Goal: Information Seeking & Learning: Learn about a topic

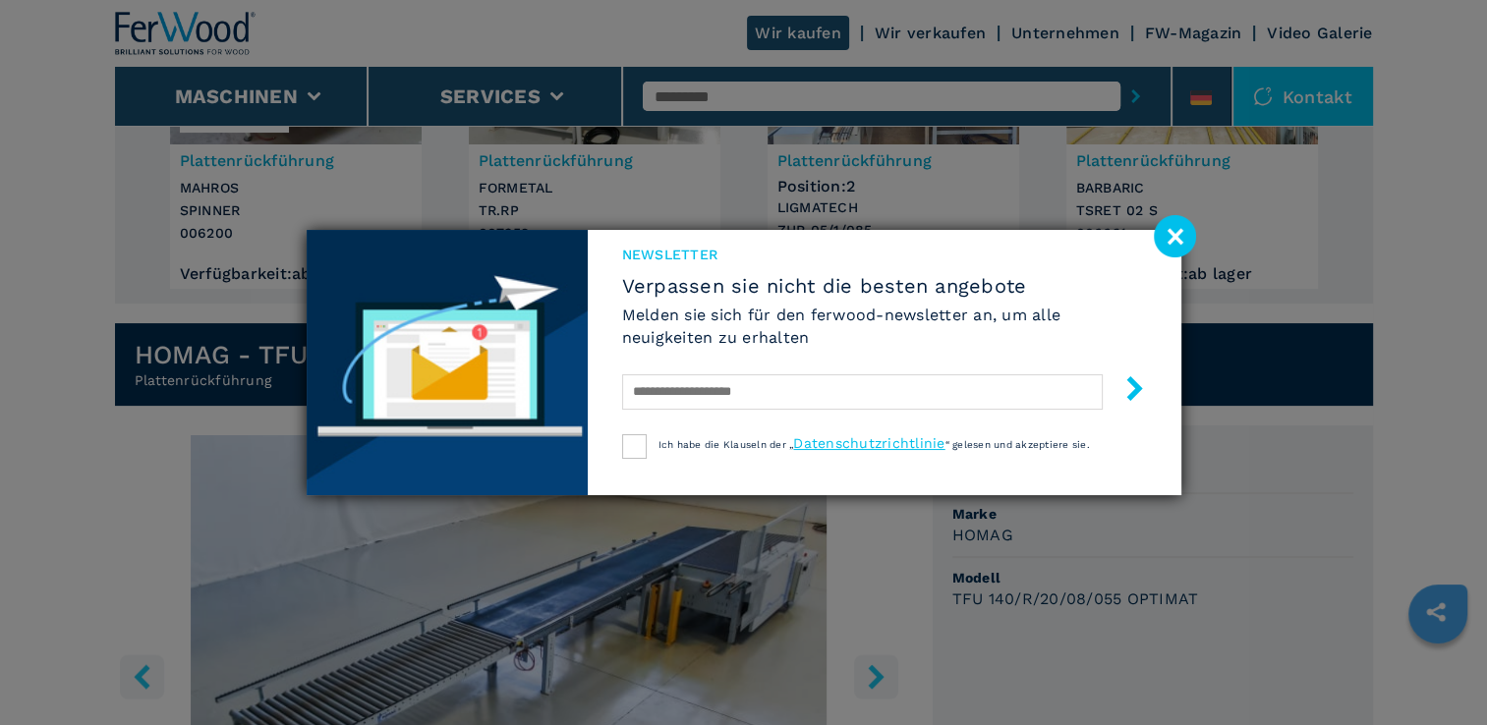
scroll to position [315, 0]
click at [1174, 234] on image at bounding box center [1175, 236] width 42 height 42
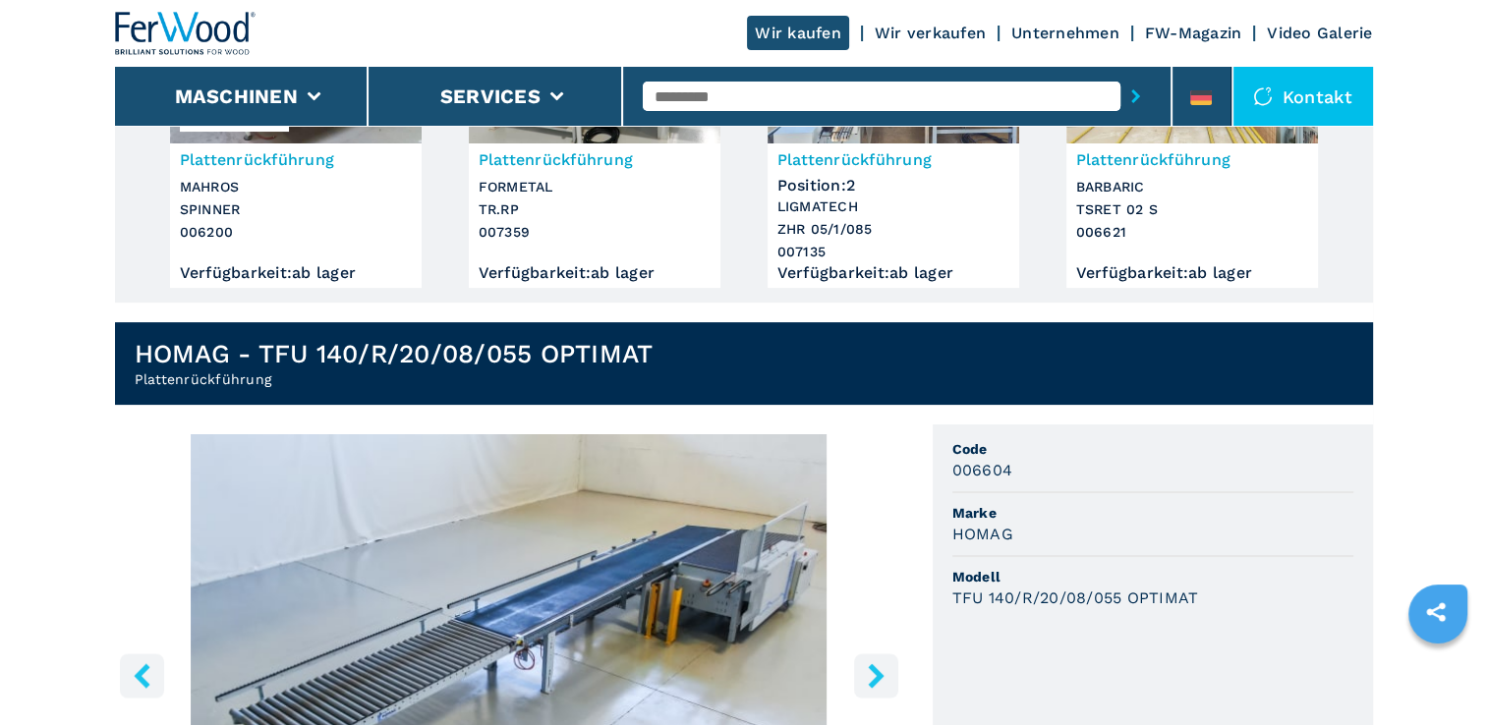
click at [1302, 594] on div "TFU 140/R/20/08/055 OPTIMAT" at bounding box center [1153, 598] width 401 height 23
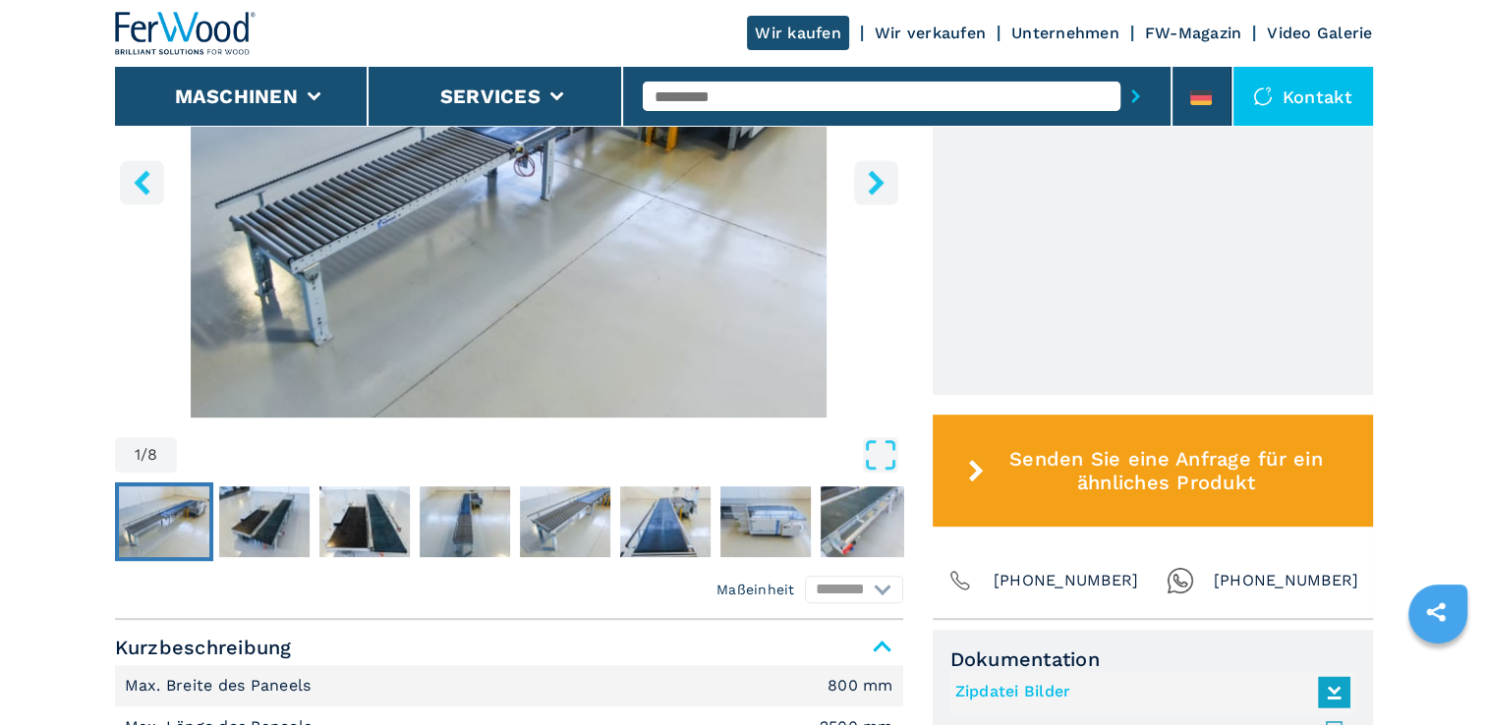
scroll to position [865, 0]
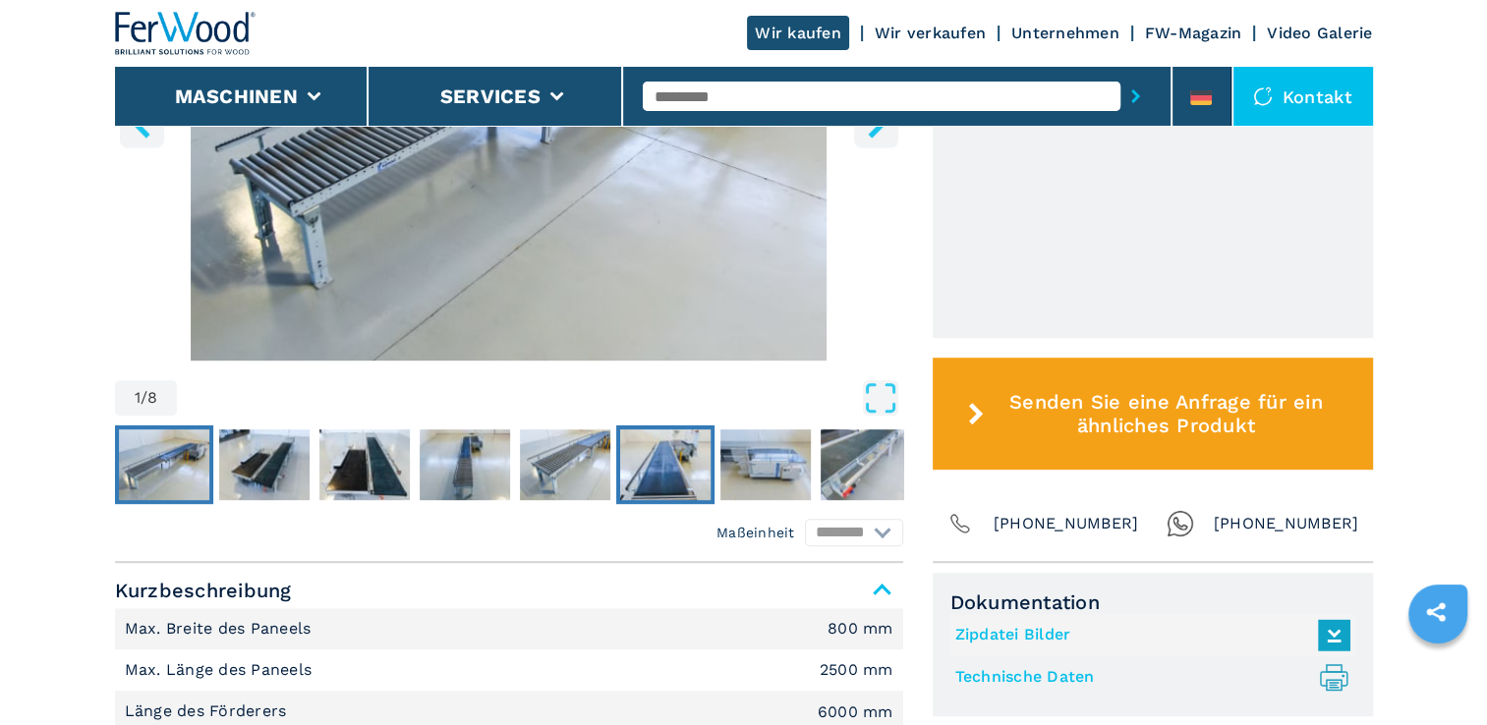
click at [635, 436] on img "Go to Slide 6" at bounding box center [665, 465] width 90 height 71
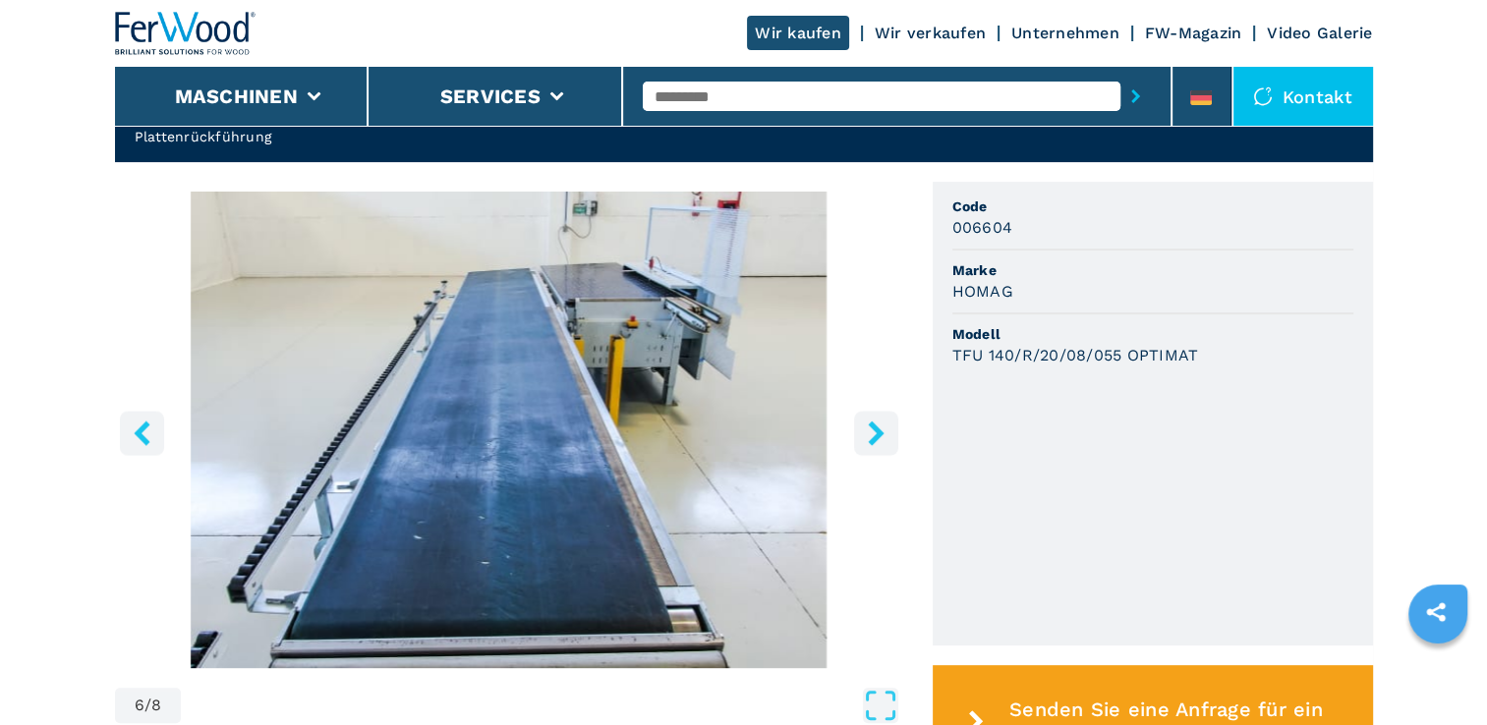
scroll to position [550, 0]
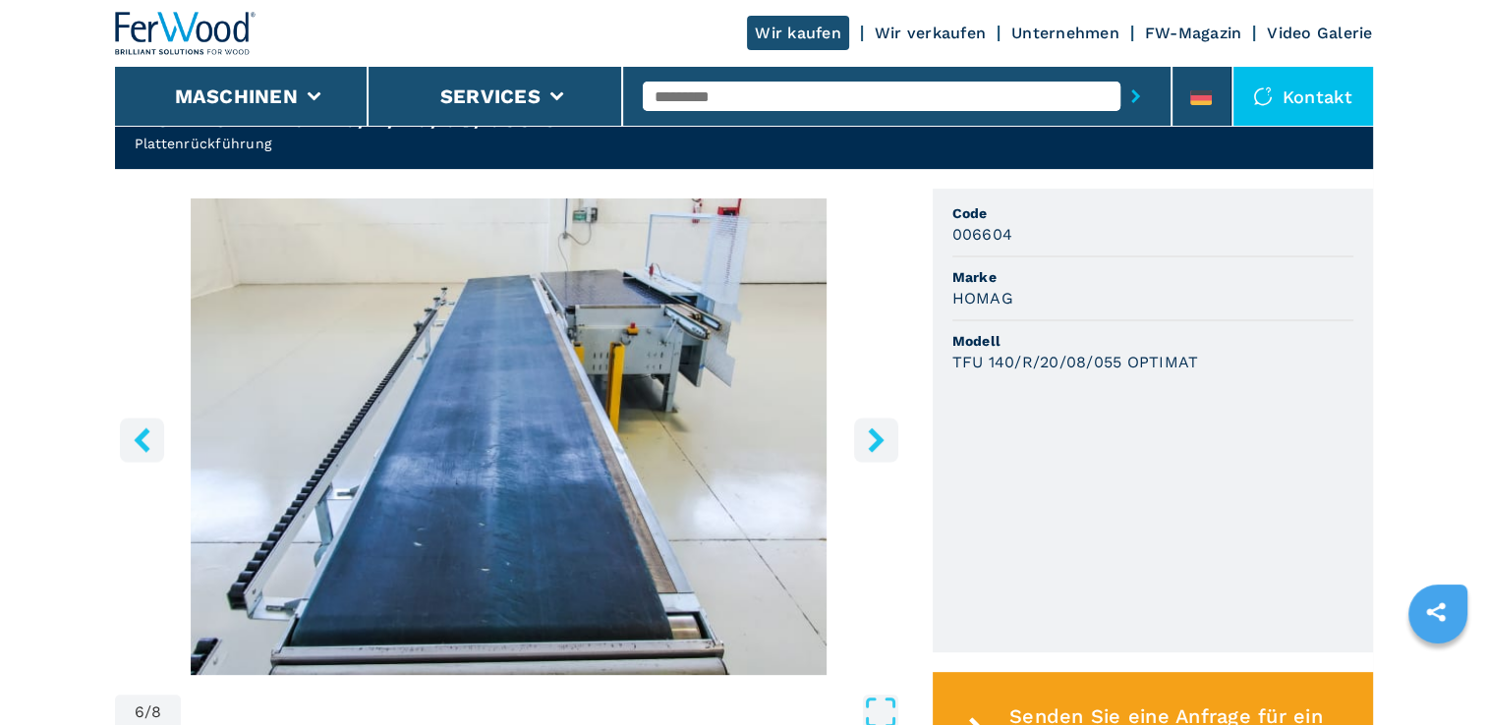
click at [882, 434] on icon "right-button" at bounding box center [876, 440] width 25 height 25
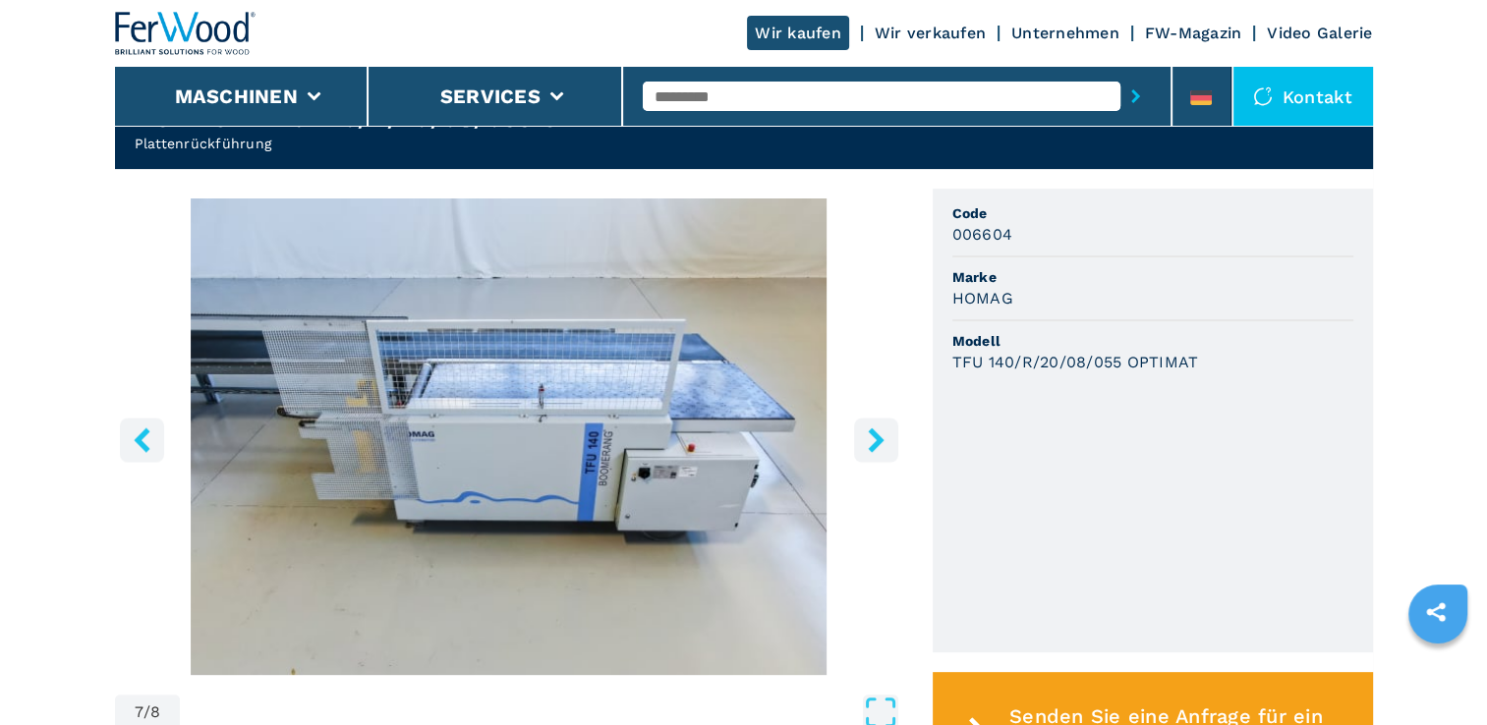
click at [882, 434] on icon "right-button" at bounding box center [876, 440] width 25 height 25
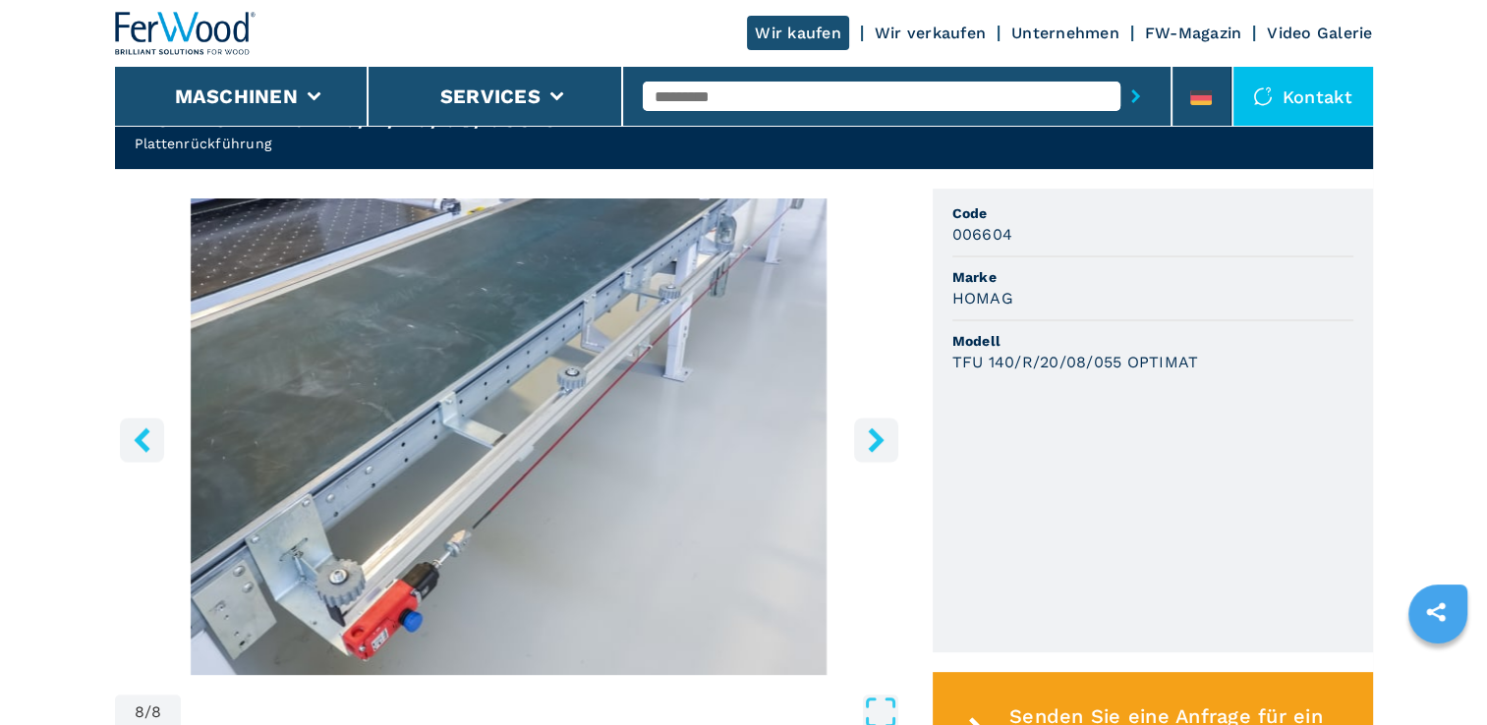
click at [882, 434] on icon "right-button" at bounding box center [876, 440] width 25 height 25
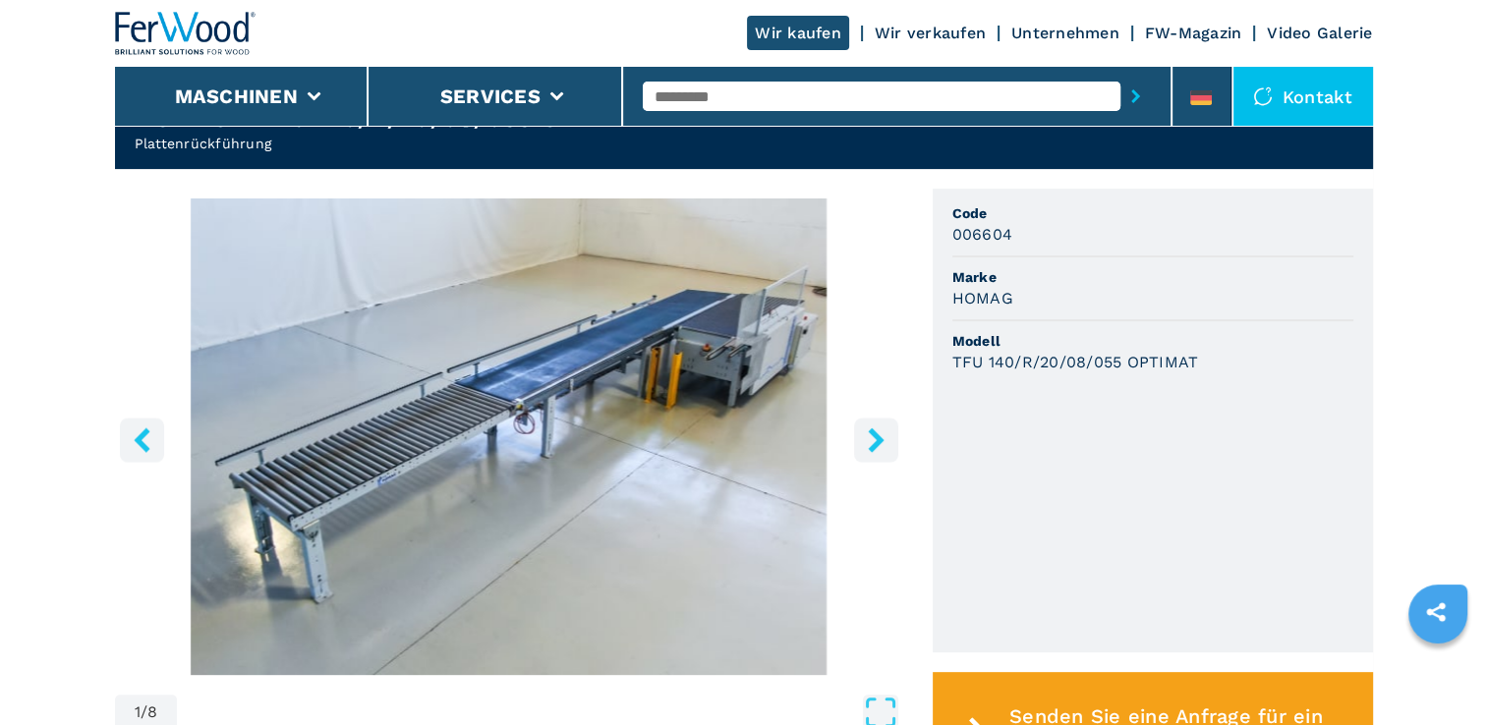
click at [882, 434] on icon "right-button" at bounding box center [876, 440] width 25 height 25
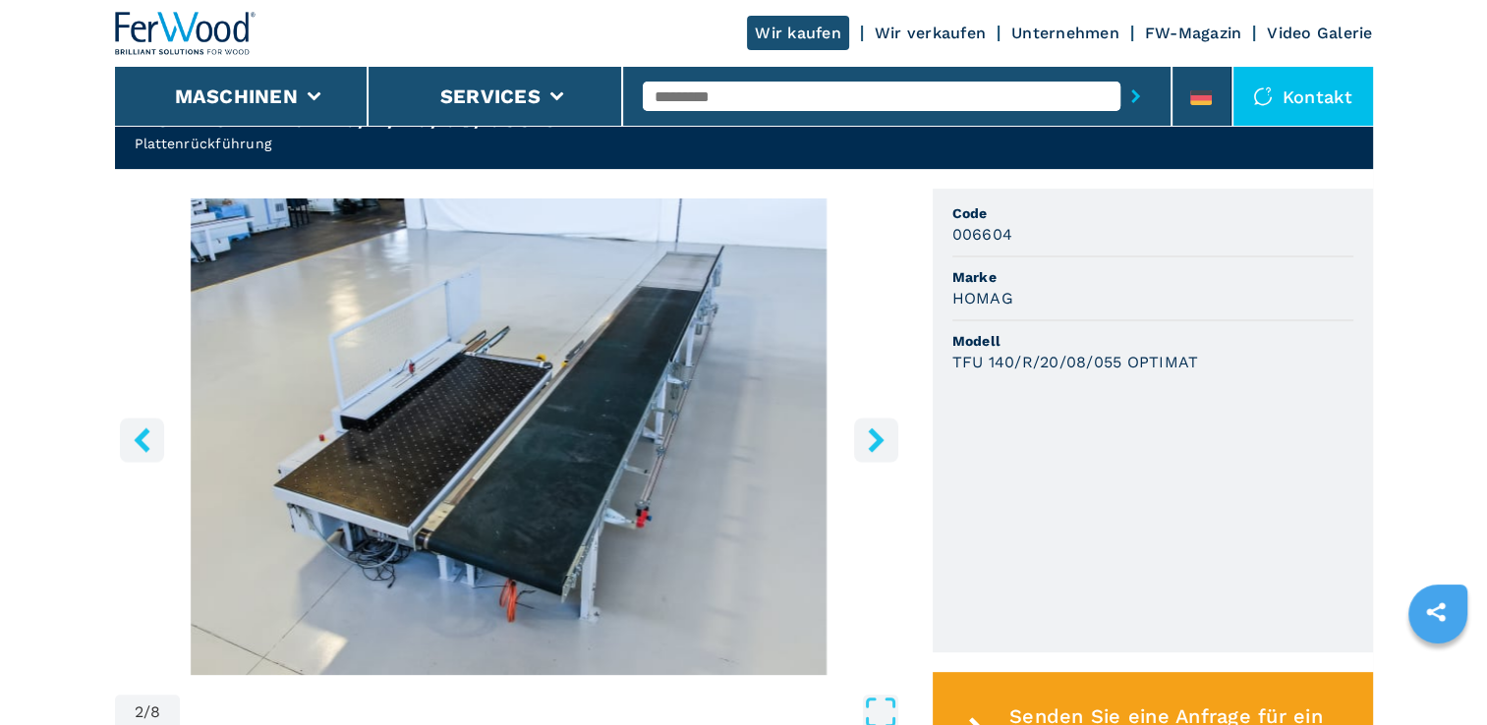
click at [882, 434] on icon "right-button" at bounding box center [876, 440] width 25 height 25
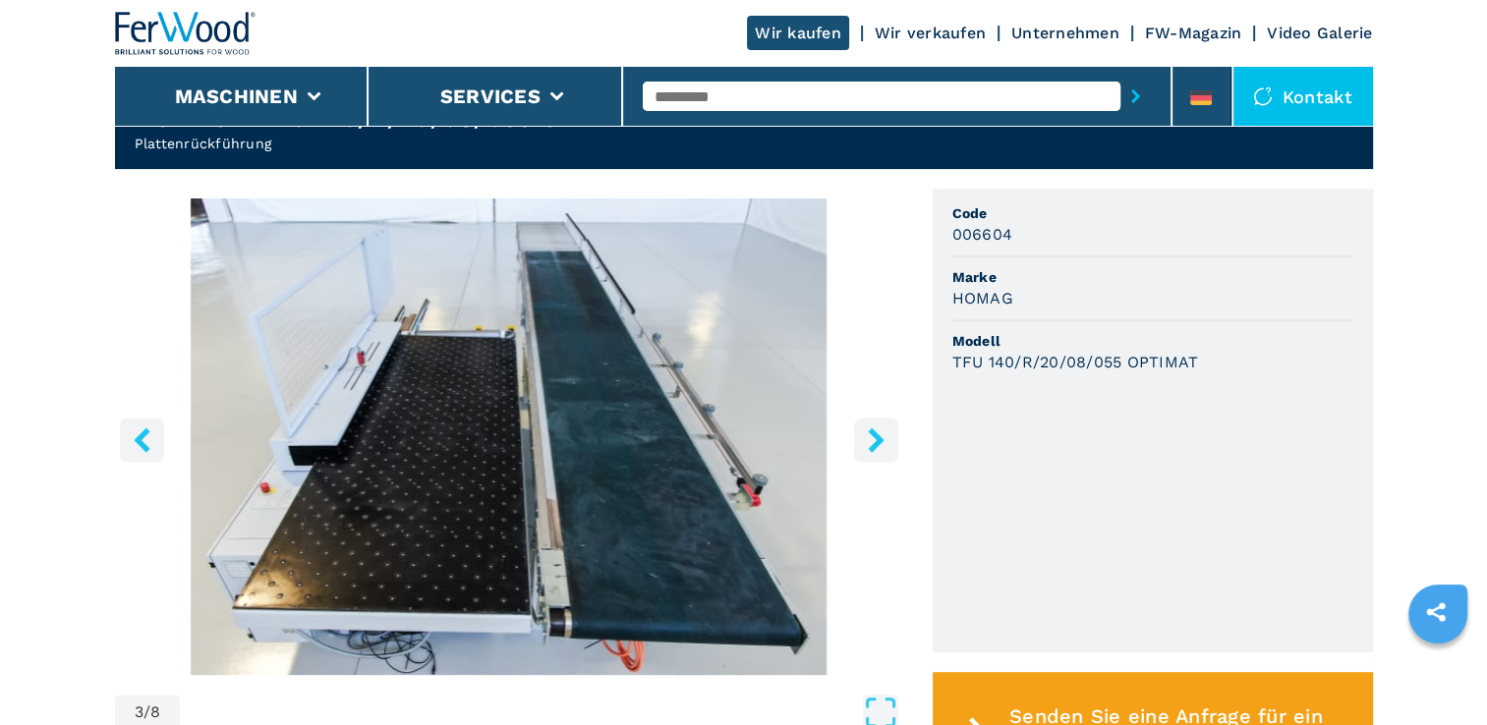
click at [882, 434] on icon "right-button" at bounding box center [876, 440] width 25 height 25
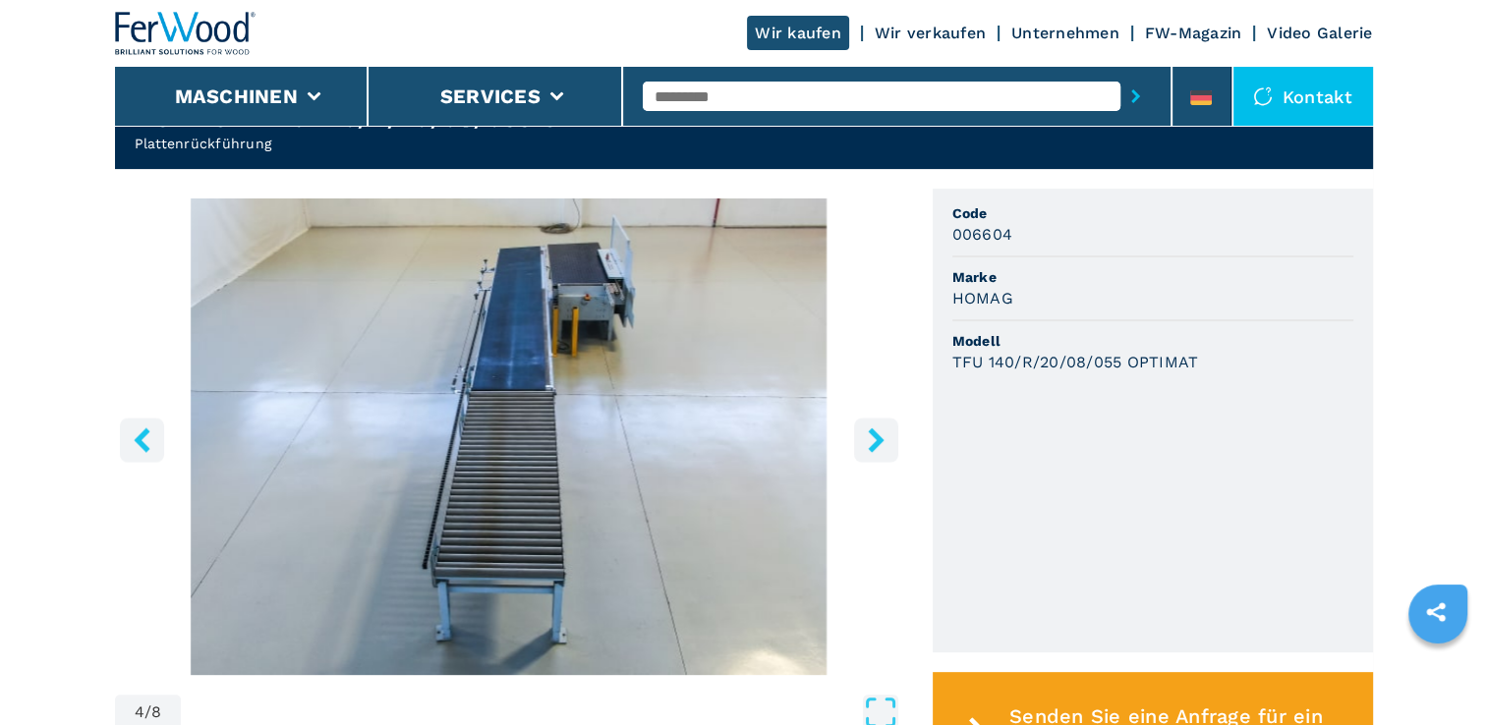
click at [882, 434] on icon "right-button" at bounding box center [876, 440] width 25 height 25
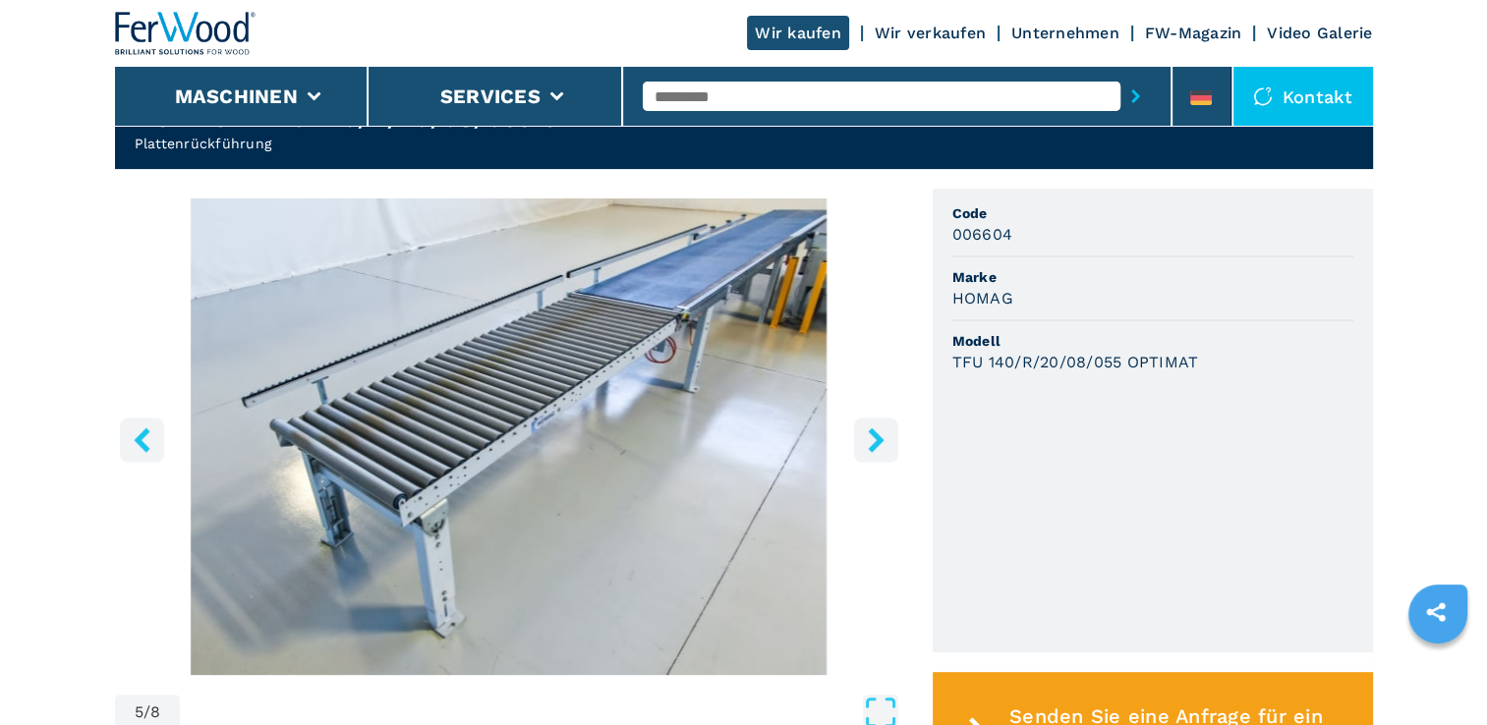
click at [882, 434] on icon "right-button" at bounding box center [876, 440] width 25 height 25
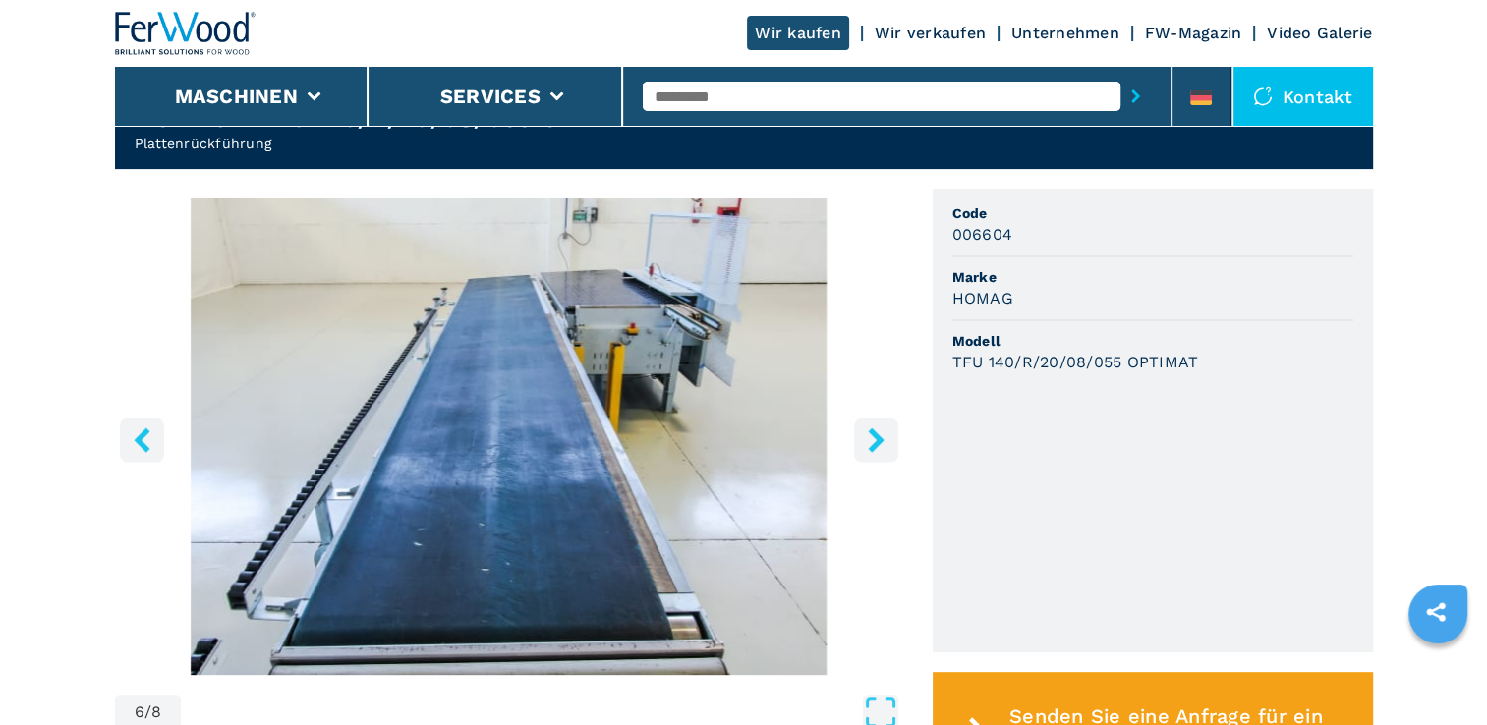
click at [882, 434] on icon "right-button" at bounding box center [876, 440] width 25 height 25
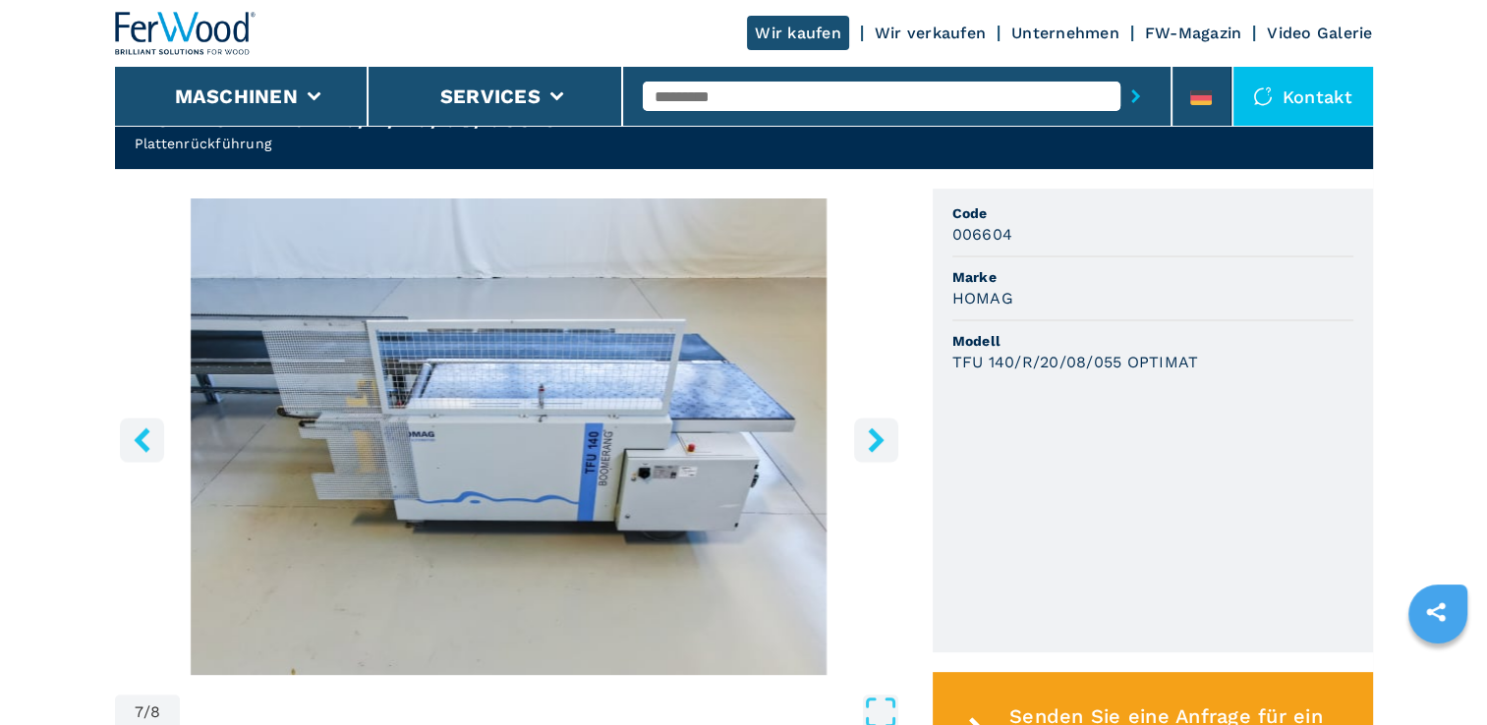
click at [882, 434] on icon "right-button" at bounding box center [876, 440] width 25 height 25
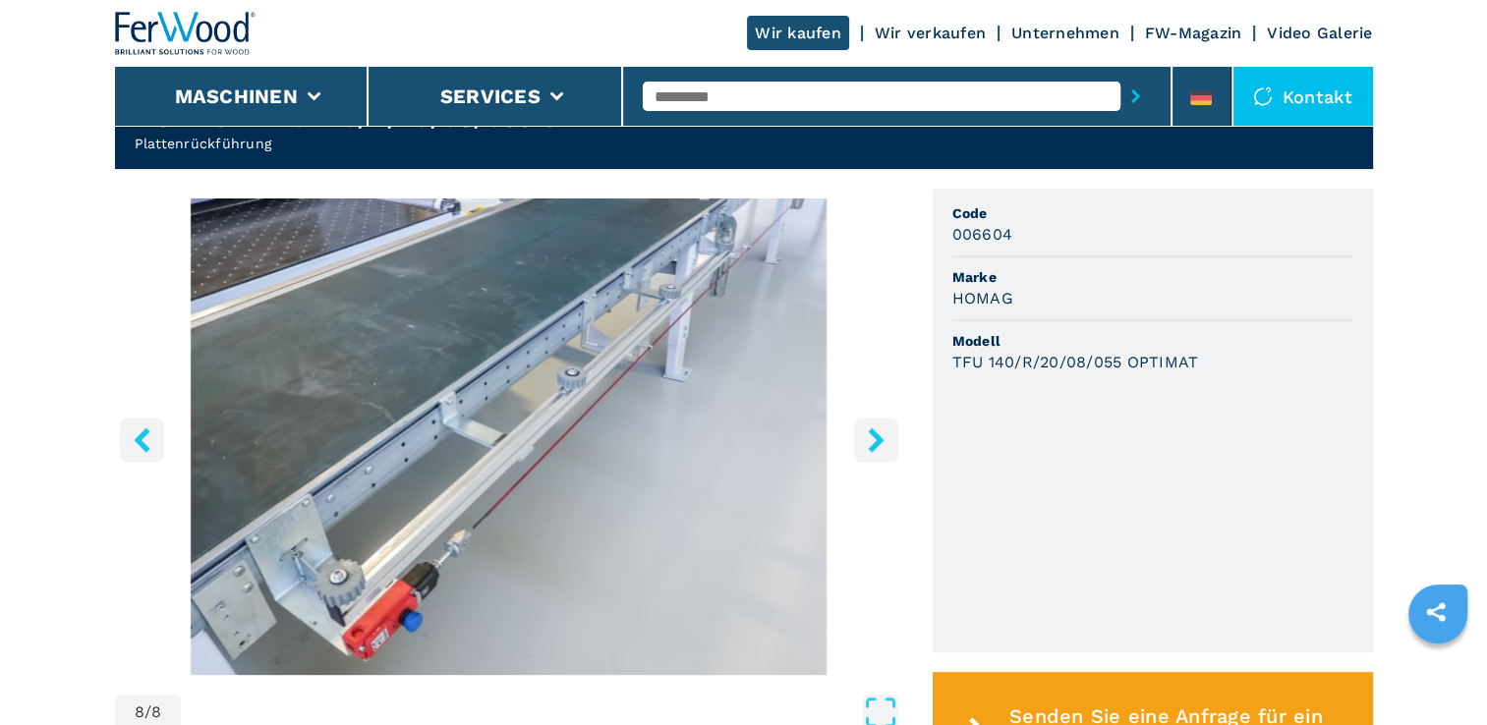
click at [882, 434] on icon "right-button" at bounding box center [876, 440] width 25 height 25
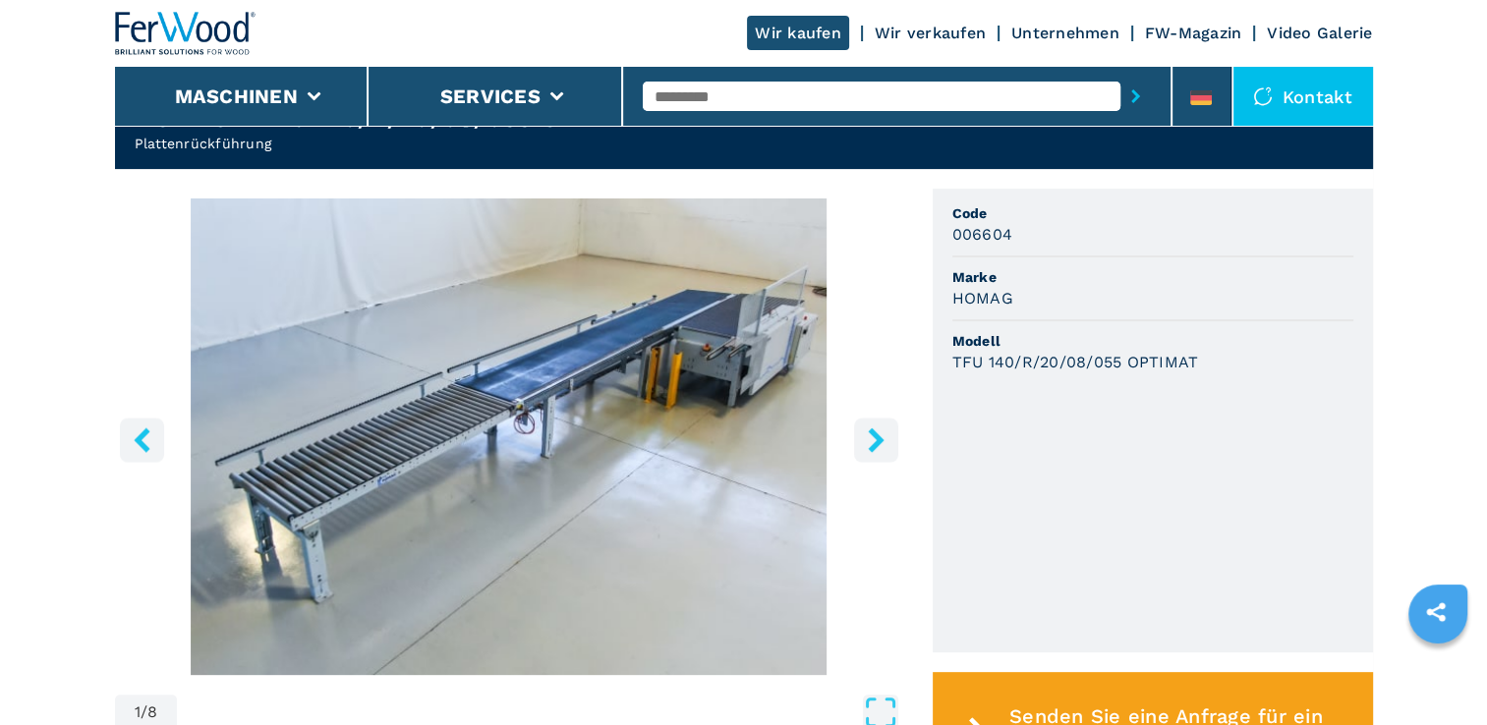
click at [882, 434] on icon "right-button" at bounding box center [876, 440] width 25 height 25
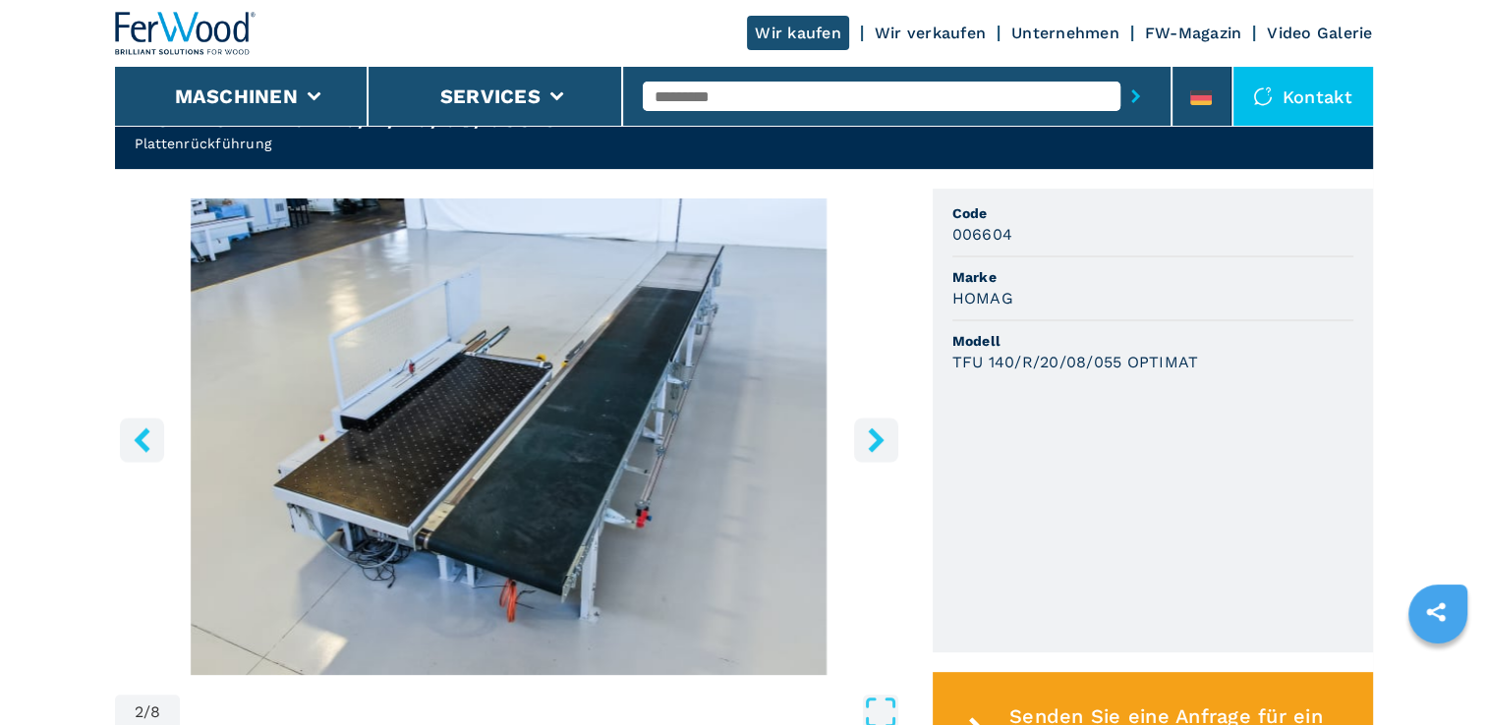
click at [882, 434] on icon "right-button" at bounding box center [876, 440] width 25 height 25
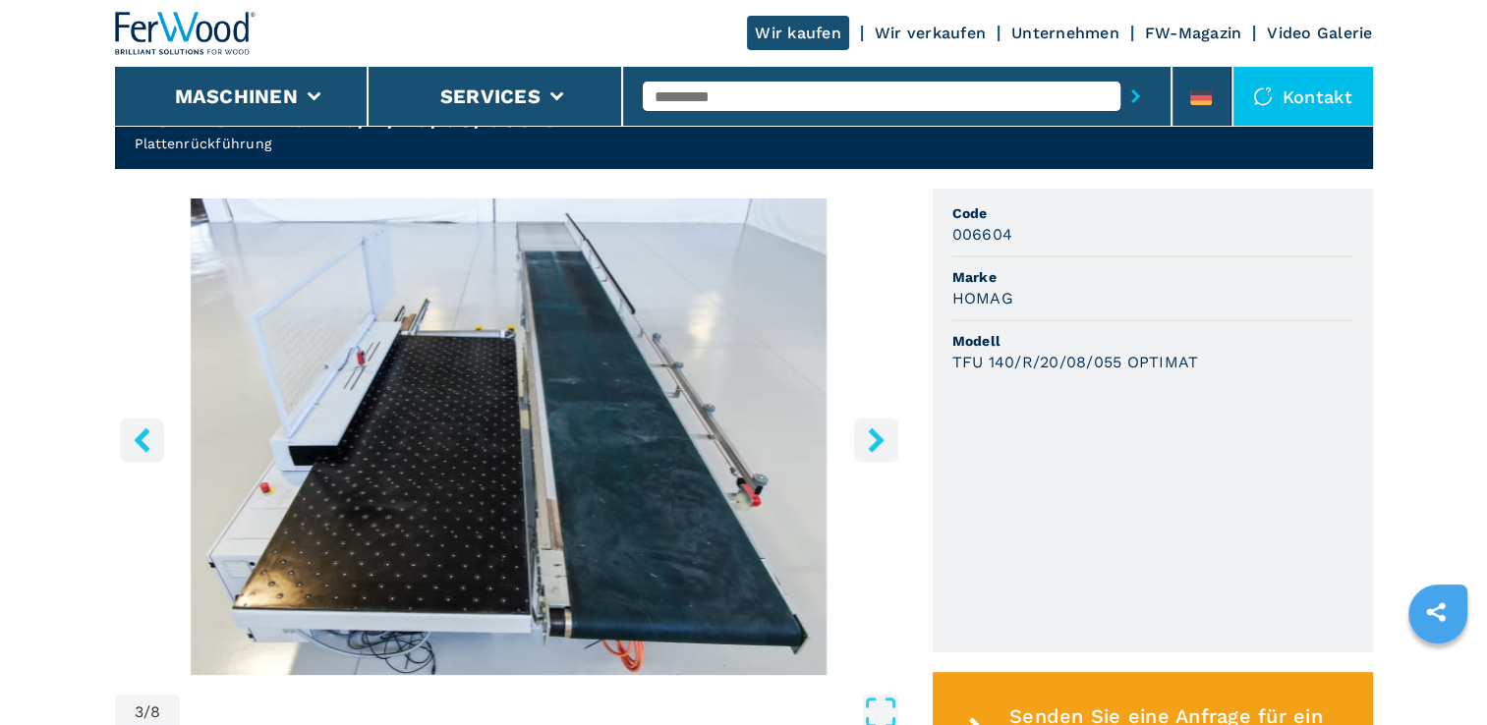
click at [882, 434] on icon "right-button" at bounding box center [876, 440] width 25 height 25
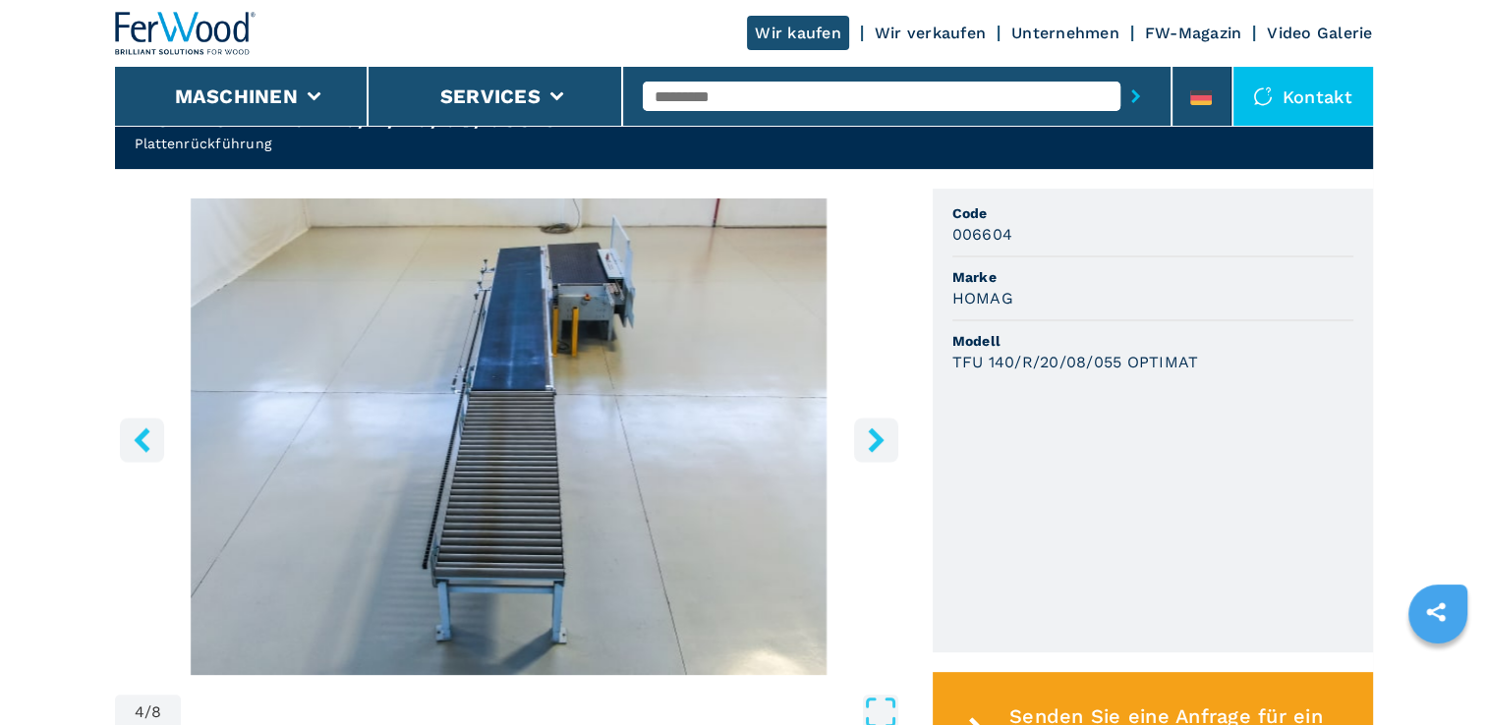
click at [882, 434] on icon "right-button" at bounding box center [876, 440] width 25 height 25
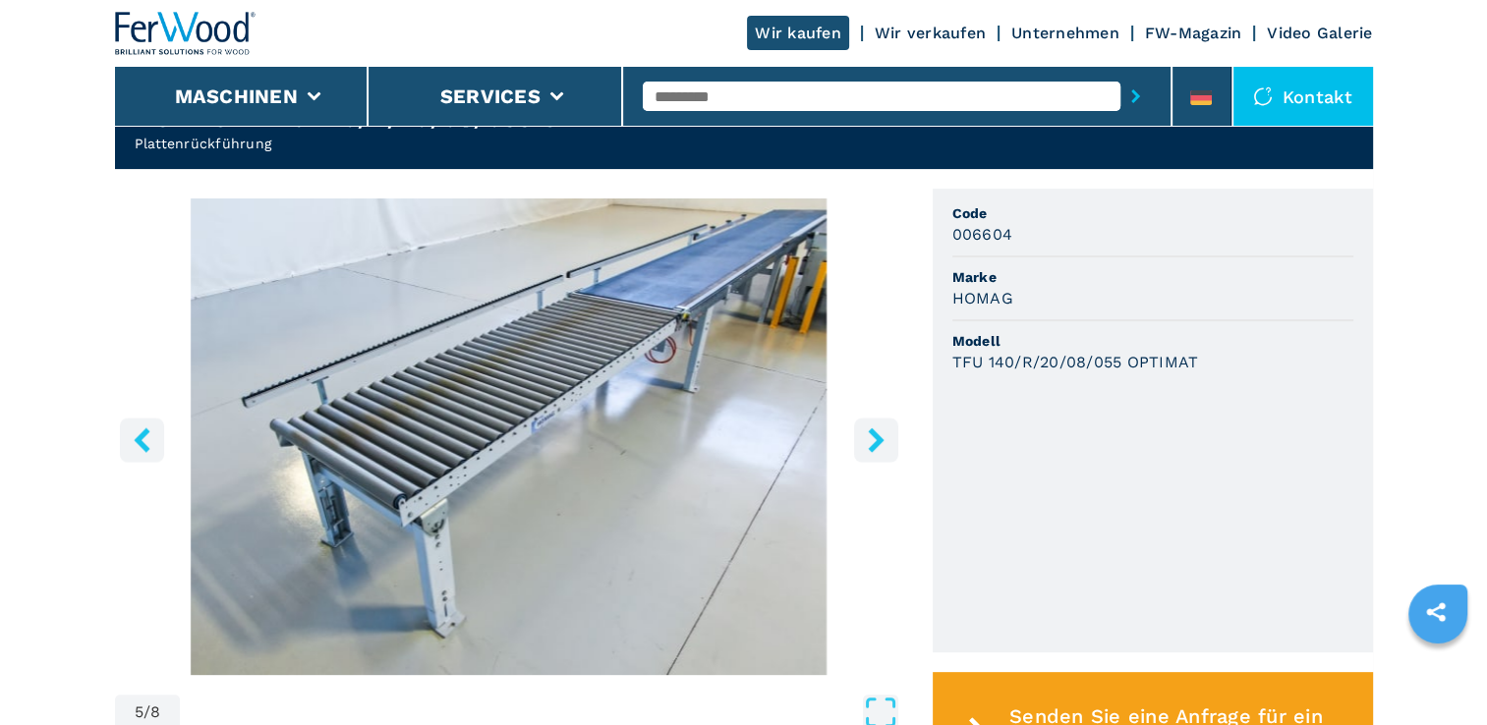
click at [882, 434] on icon "right-button" at bounding box center [876, 440] width 25 height 25
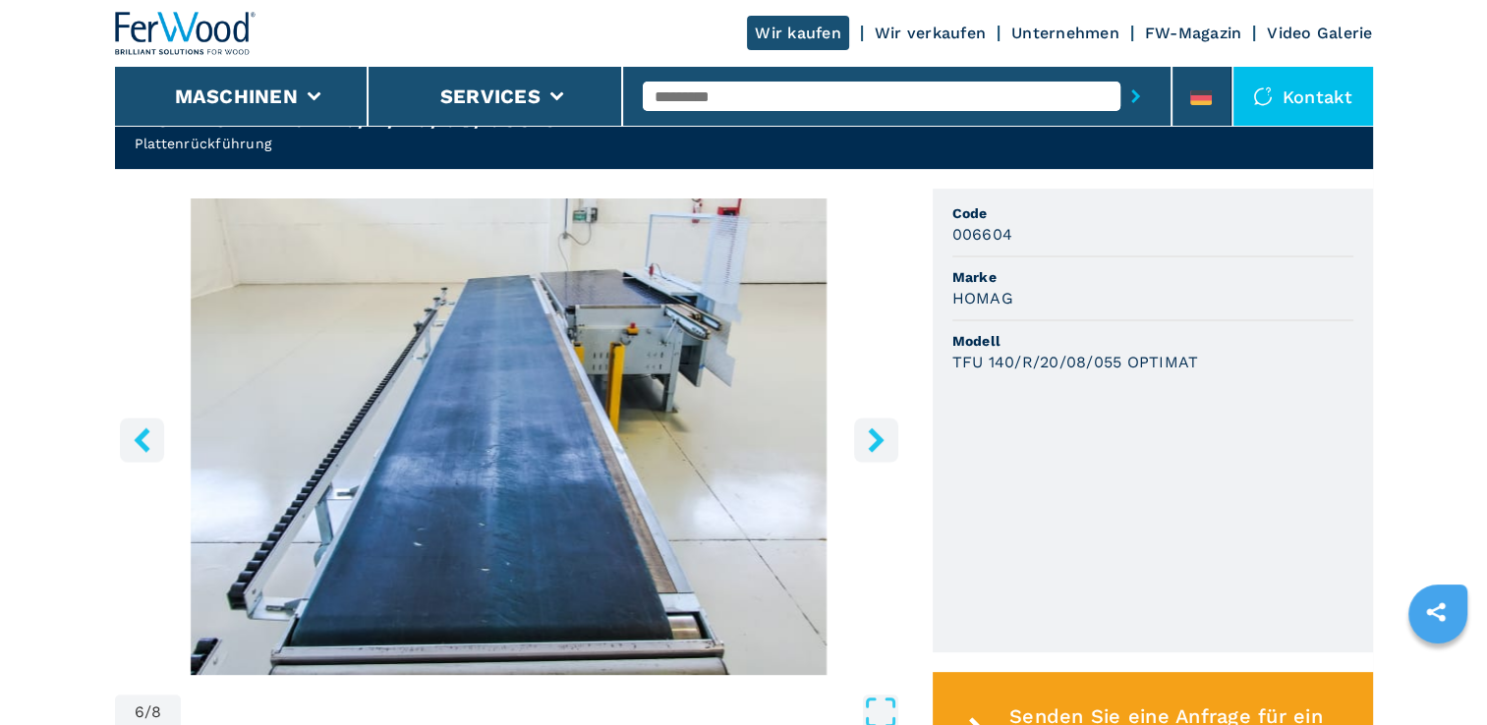
click at [882, 434] on icon "right-button" at bounding box center [876, 440] width 25 height 25
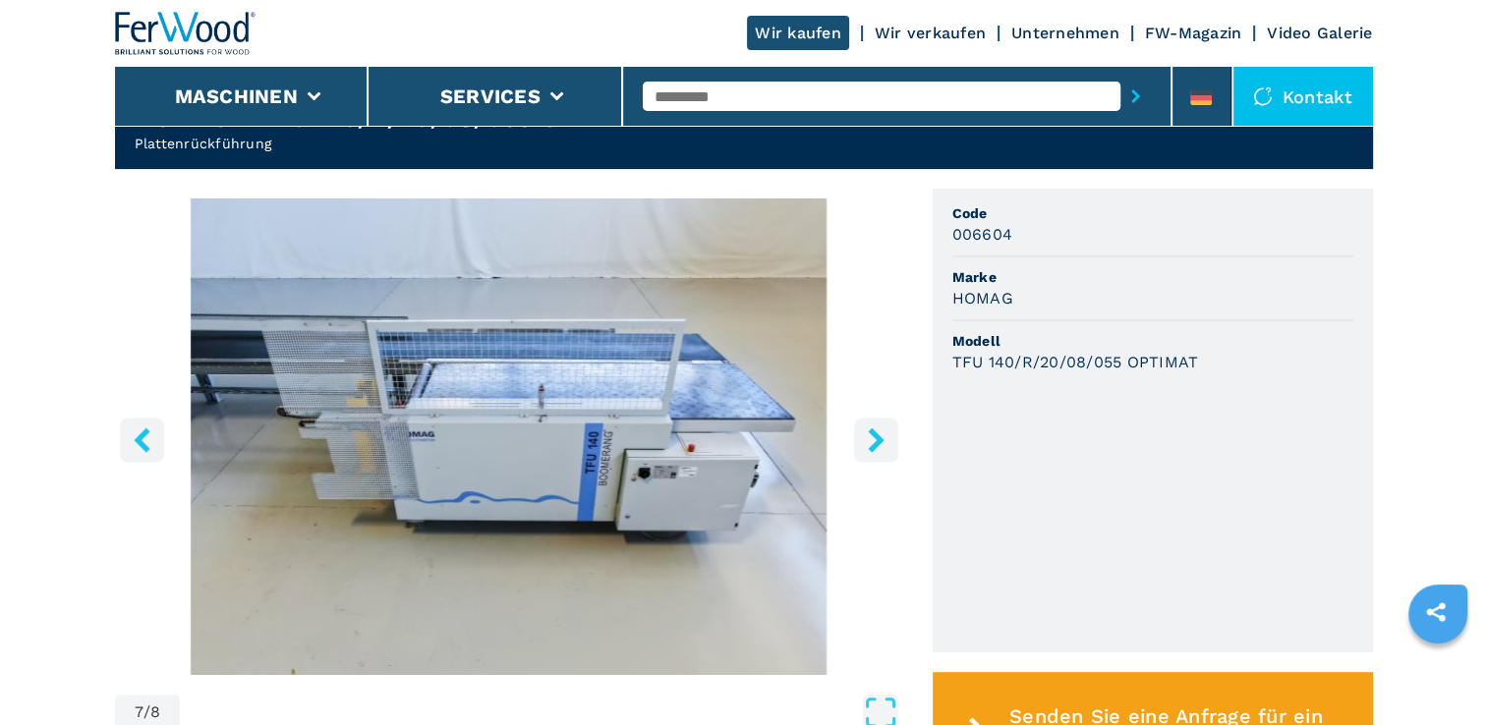
click at [882, 434] on icon "right-button" at bounding box center [876, 440] width 25 height 25
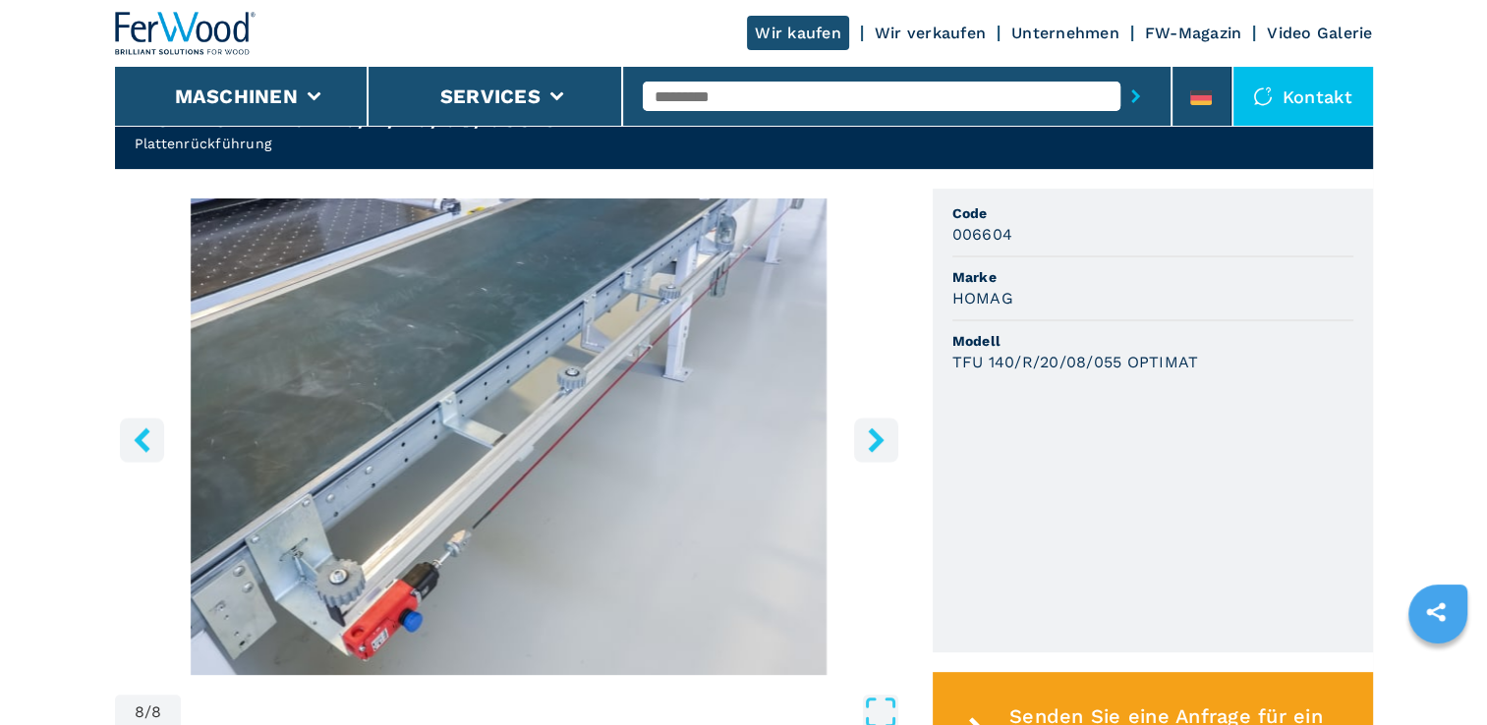
click at [531, 423] on img "Go to Slide 8" at bounding box center [509, 437] width 788 height 477
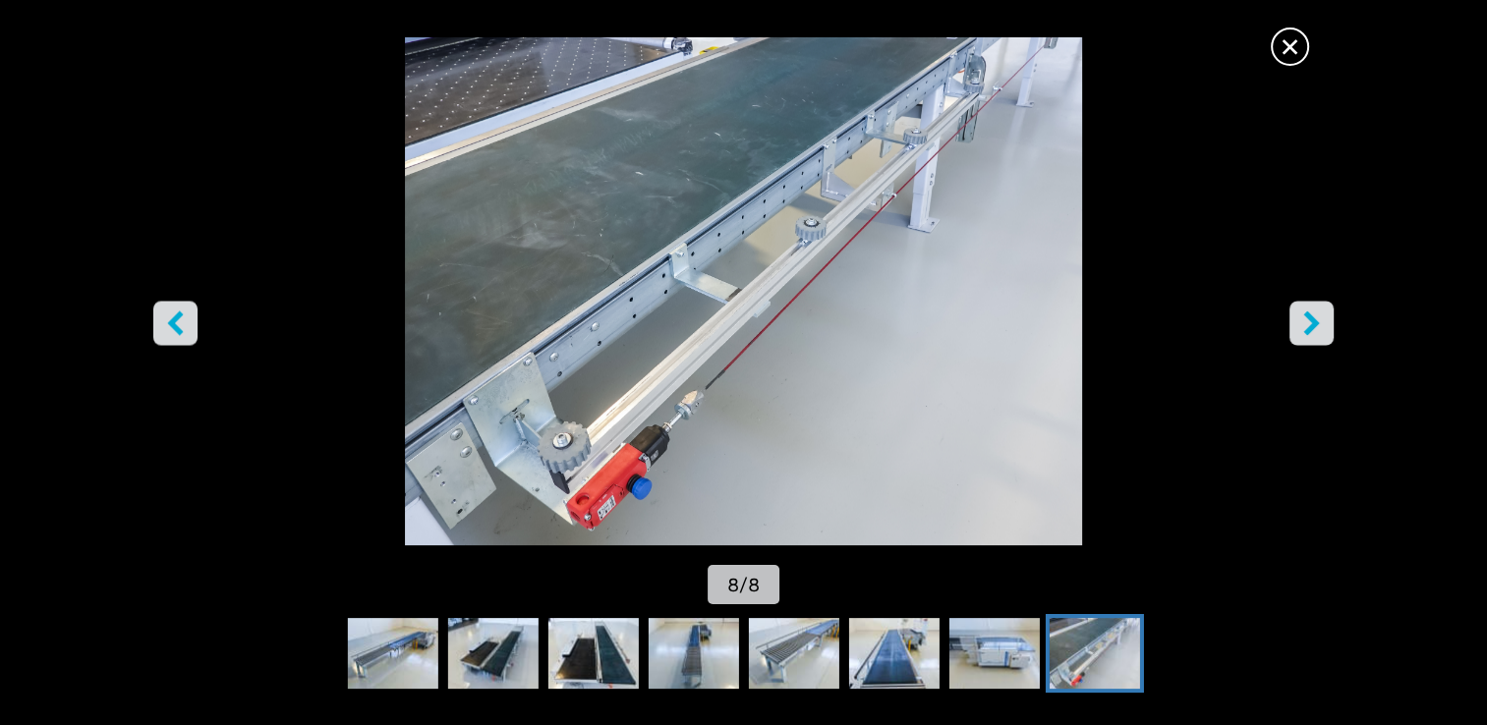
click at [1314, 315] on icon "right-button" at bounding box center [1312, 324] width 25 height 25
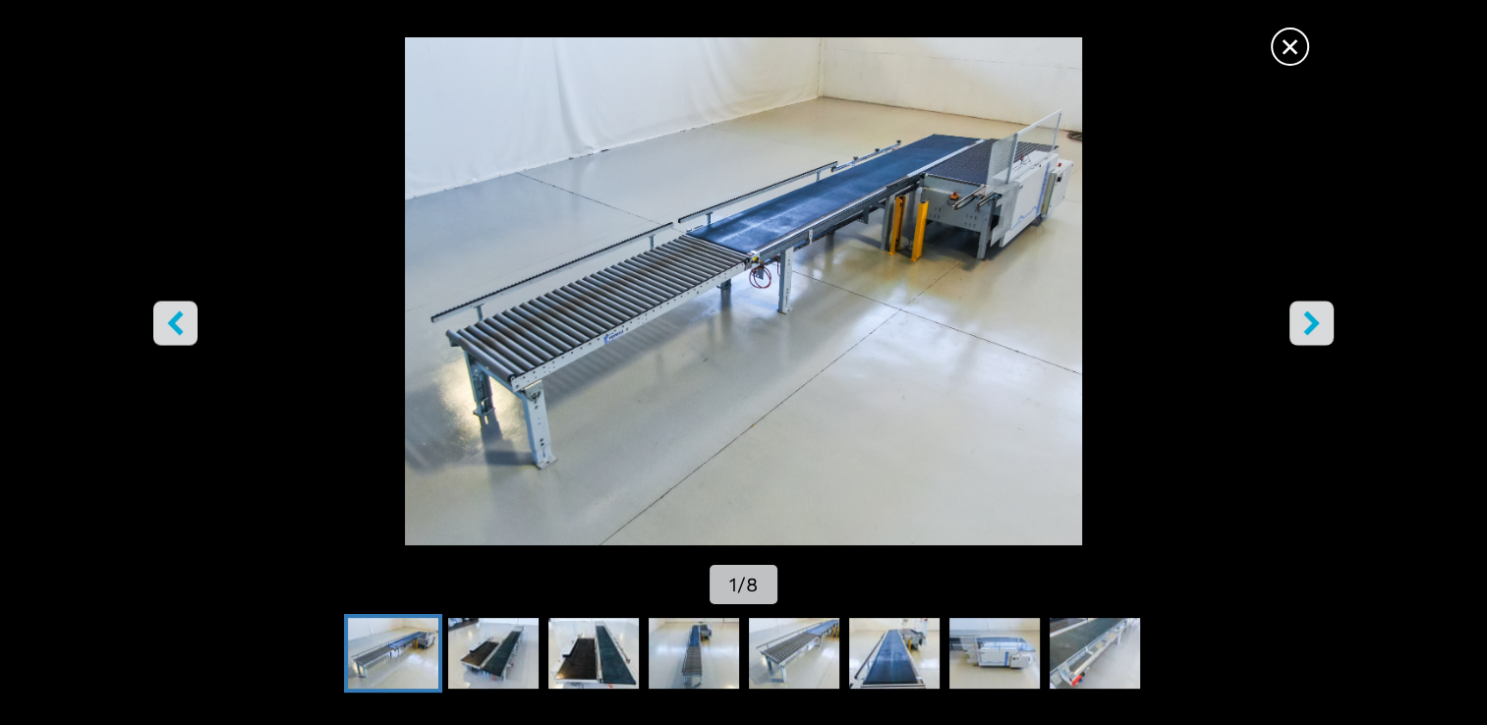
click at [1324, 330] on button "right-button" at bounding box center [1312, 324] width 44 height 44
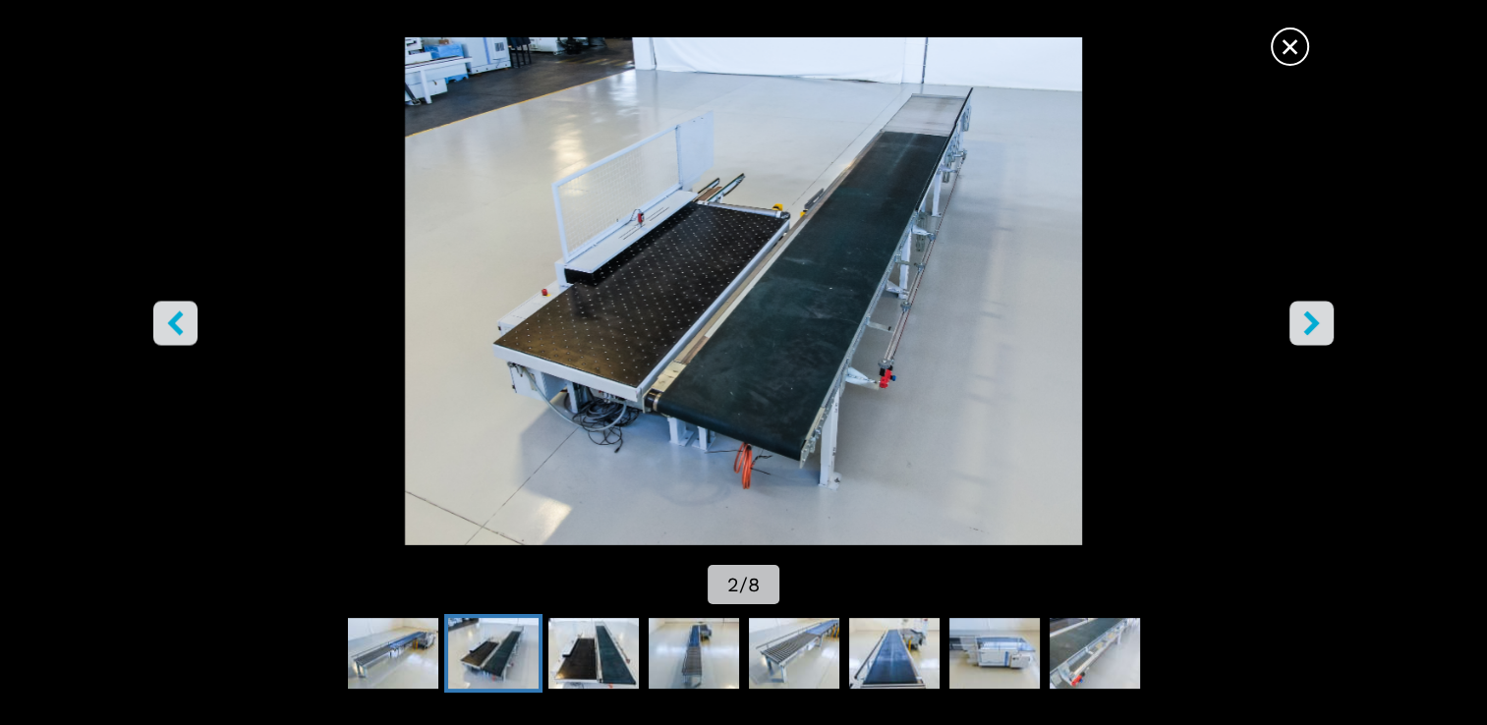
click at [1324, 330] on button "right-button" at bounding box center [1312, 324] width 44 height 44
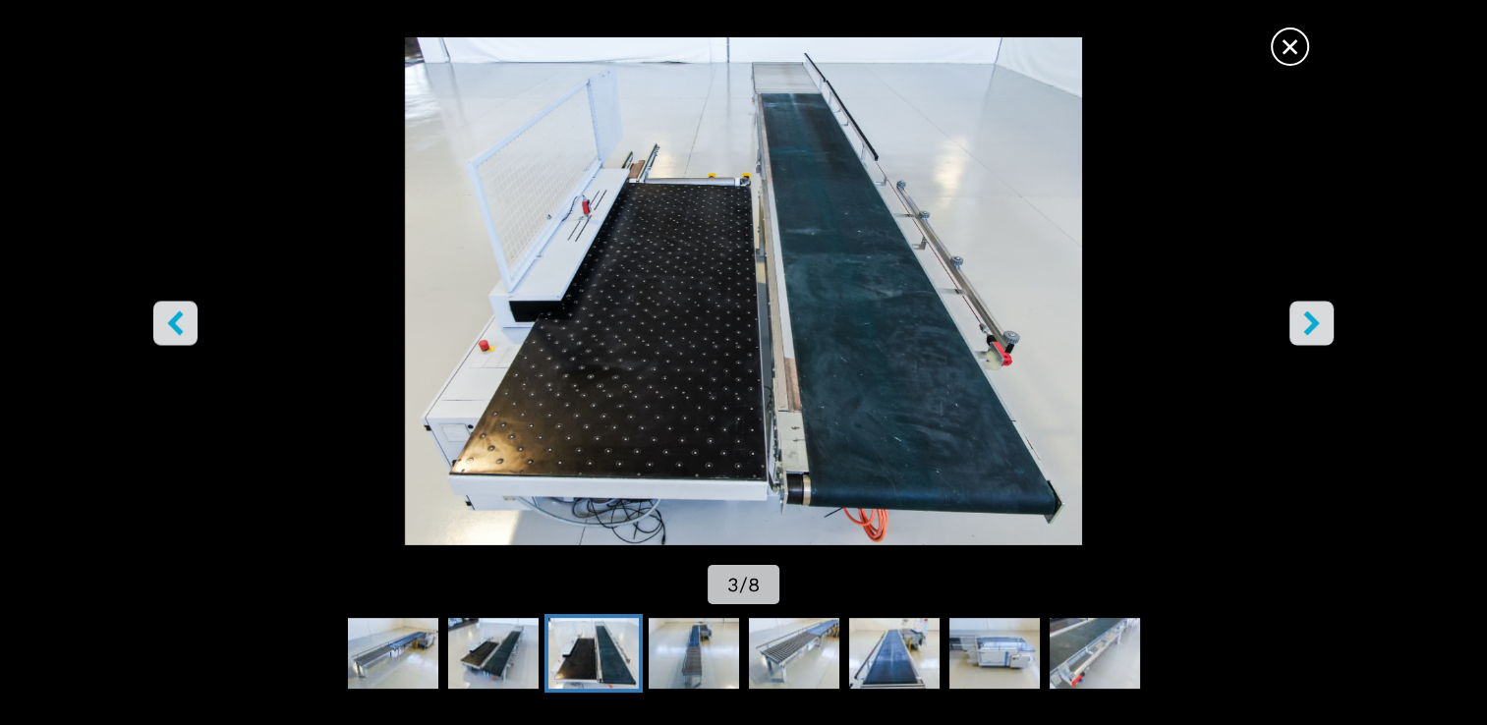
click at [1324, 330] on button "right-button" at bounding box center [1312, 324] width 44 height 44
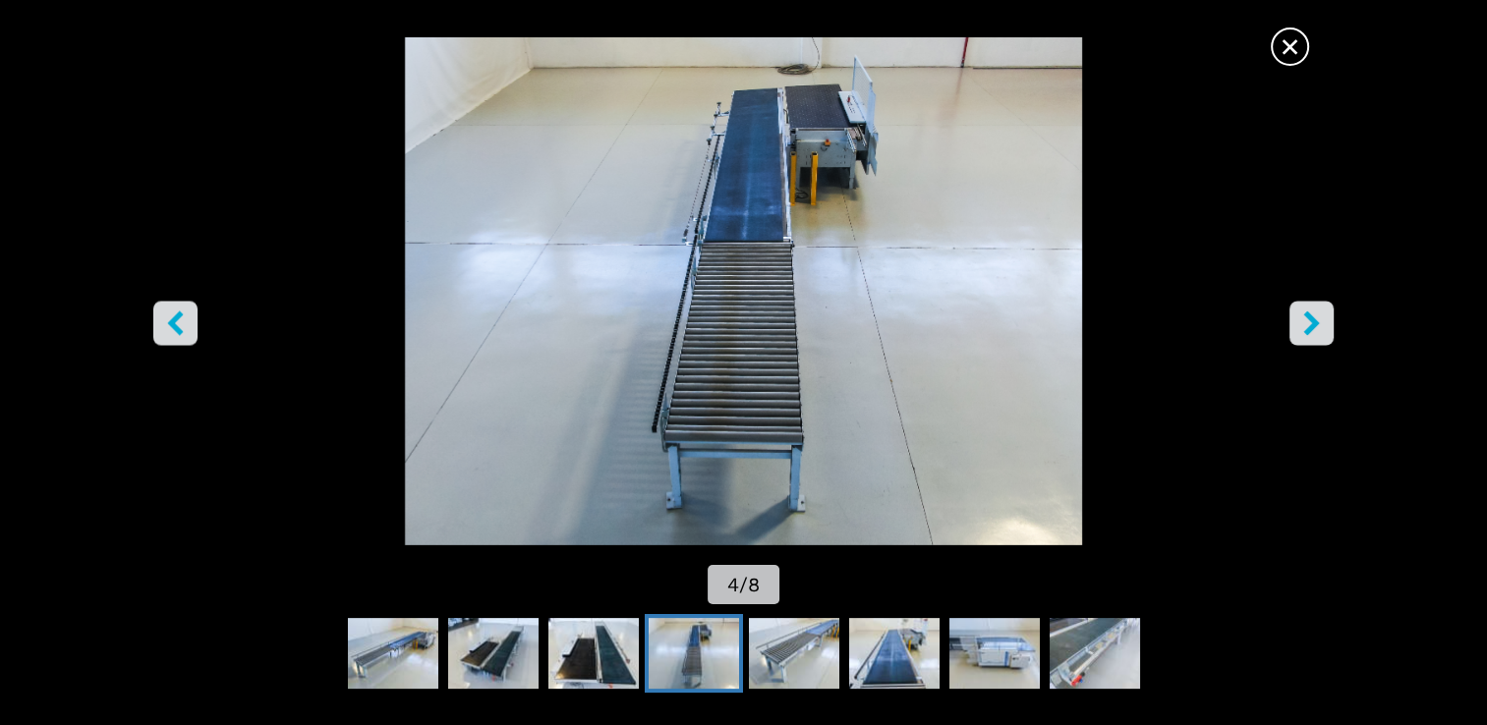
click at [1324, 330] on button "right-button" at bounding box center [1312, 324] width 44 height 44
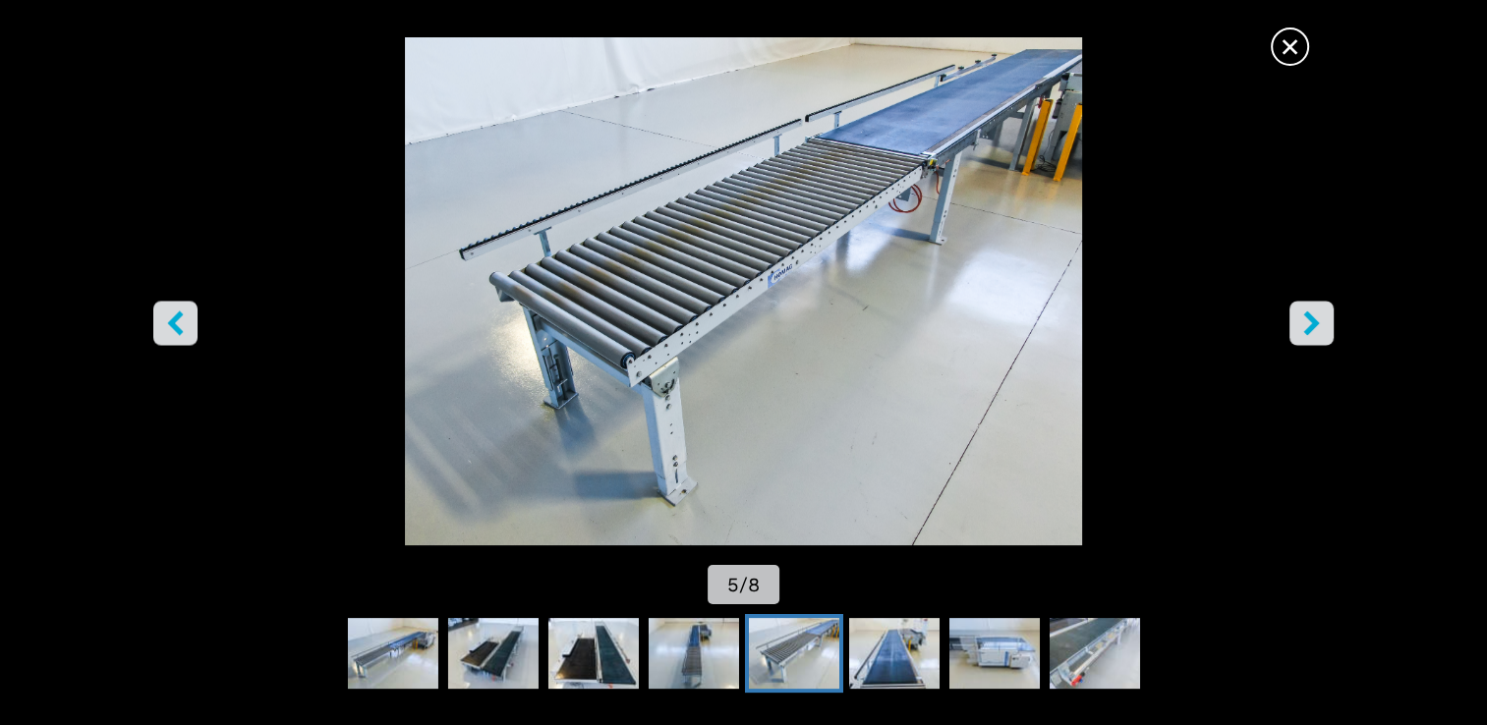
click at [1310, 320] on icon "right-button" at bounding box center [1311, 324] width 16 height 25
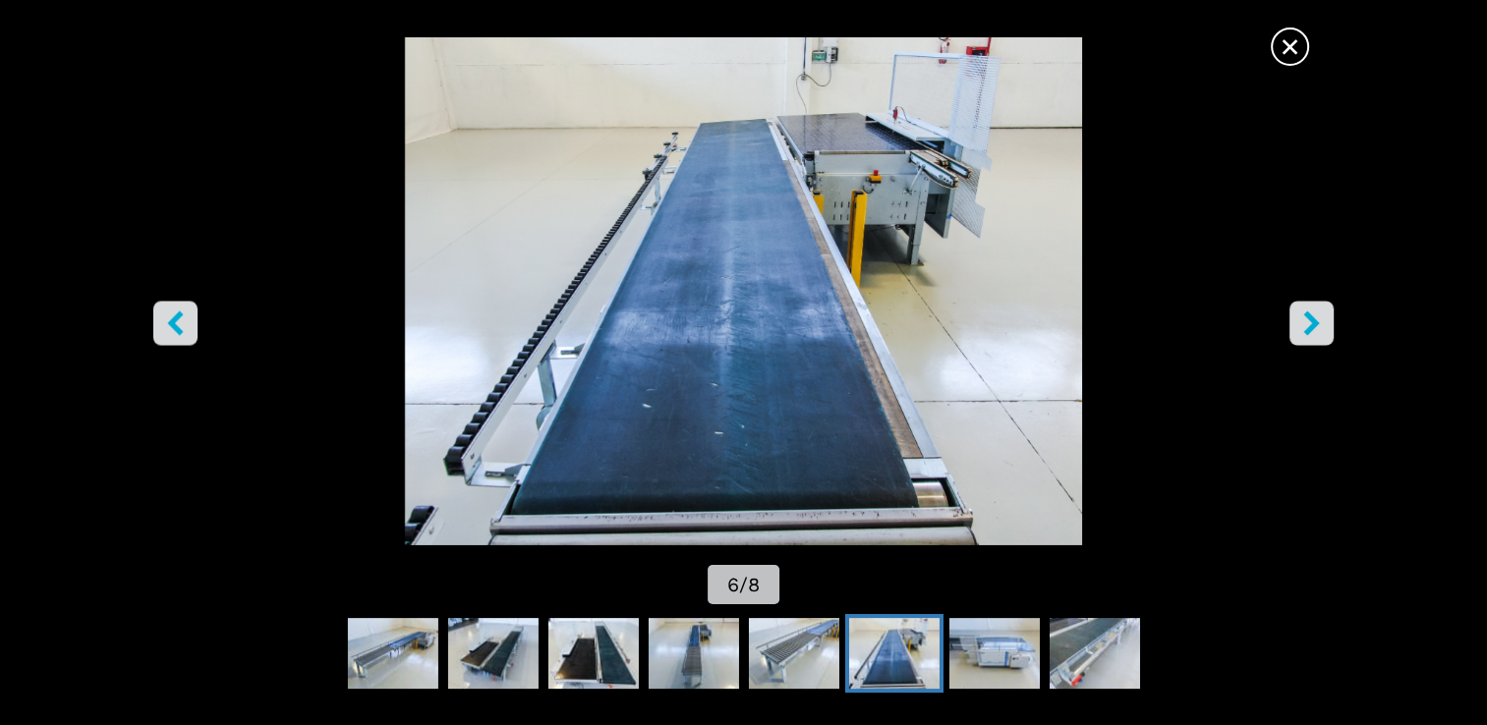
click at [1310, 320] on icon "right-button" at bounding box center [1311, 324] width 16 height 25
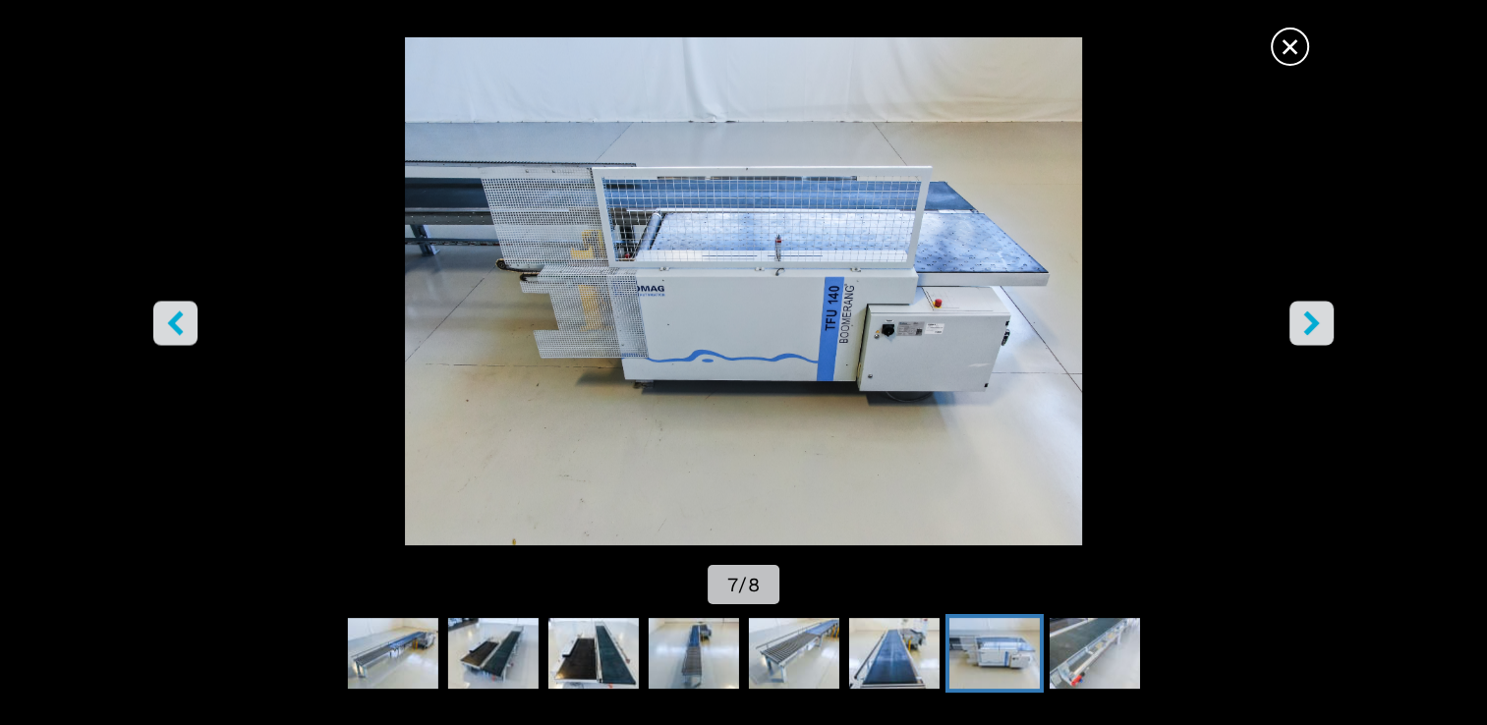
click at [1321, 326] on icon "right-button" at bounding box center [1312, 324] width 25 height 25
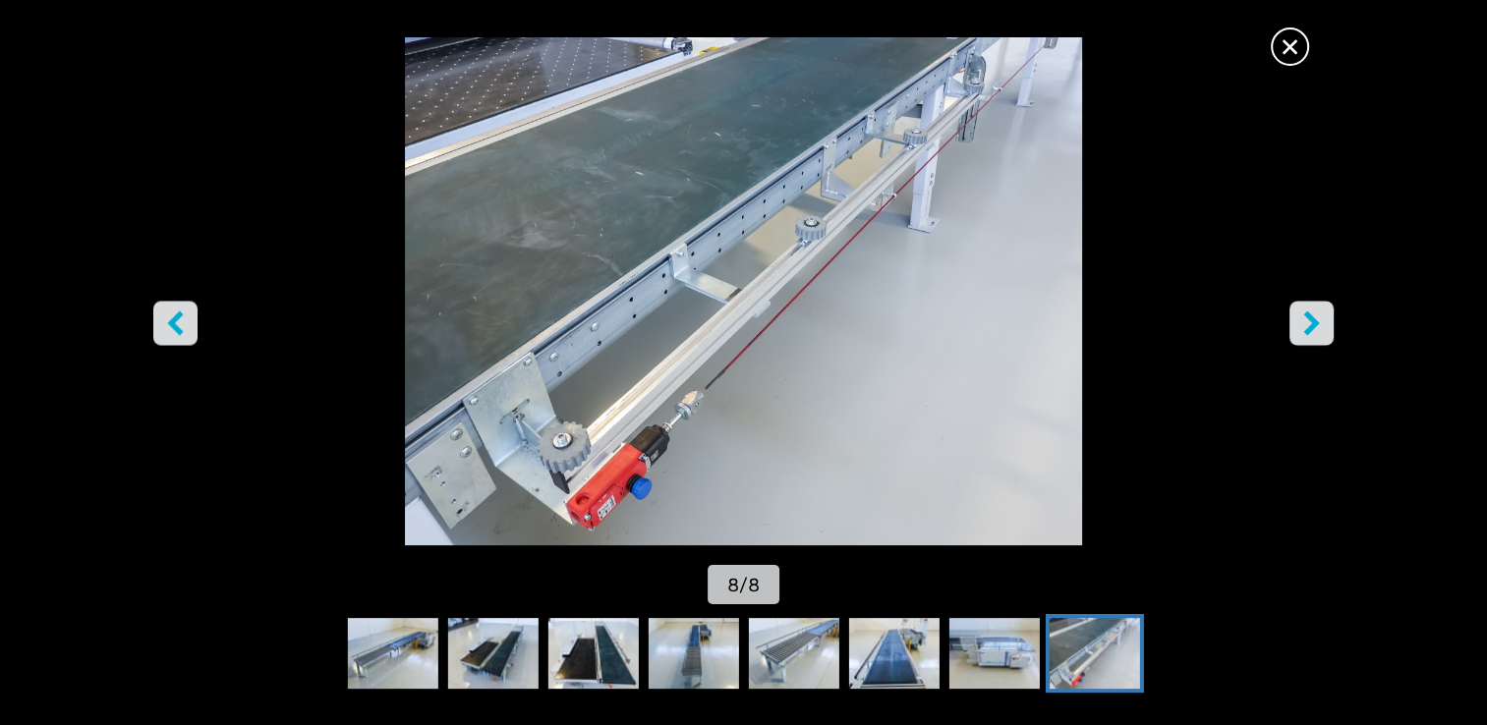
click at [1202, 470] on img "Go to Slide 8" at bounding box center [744, 291] width 1339 height 508
click at [1296, 48] on span "×" at bounding box center [1290, 43] width 34 height 34
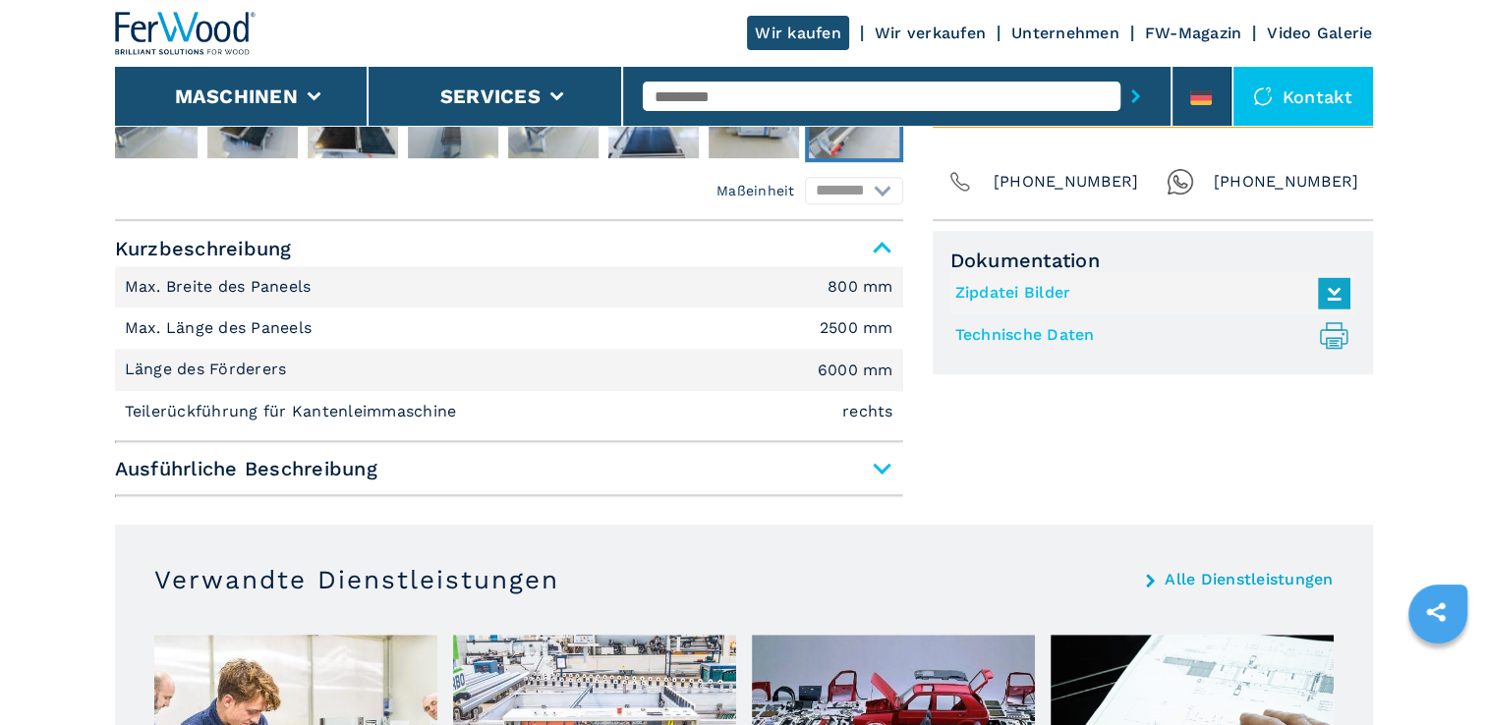
scroll to position [1321, 0]
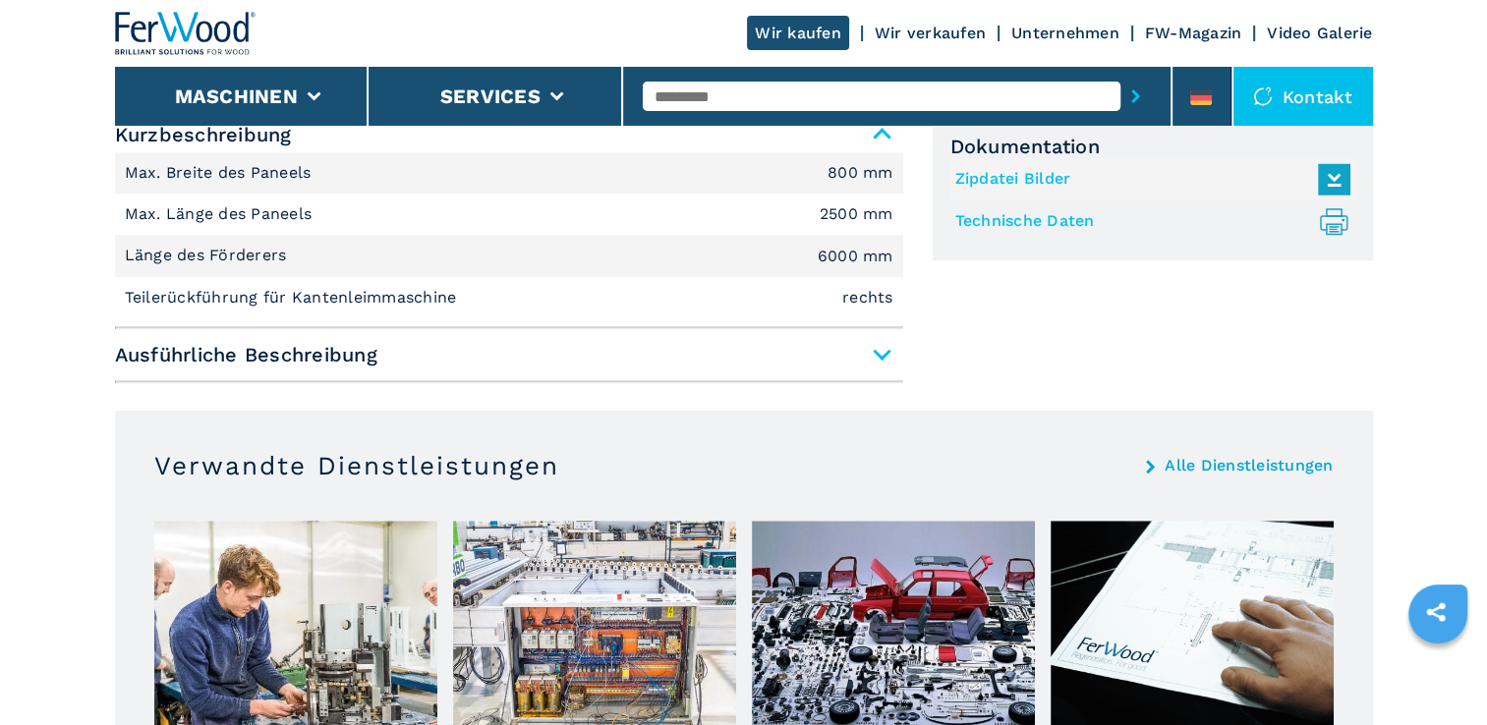
click at [884, 352] on span "Ausführliche Beschreibung" at bounding box center [509, 354] width 788 height 35
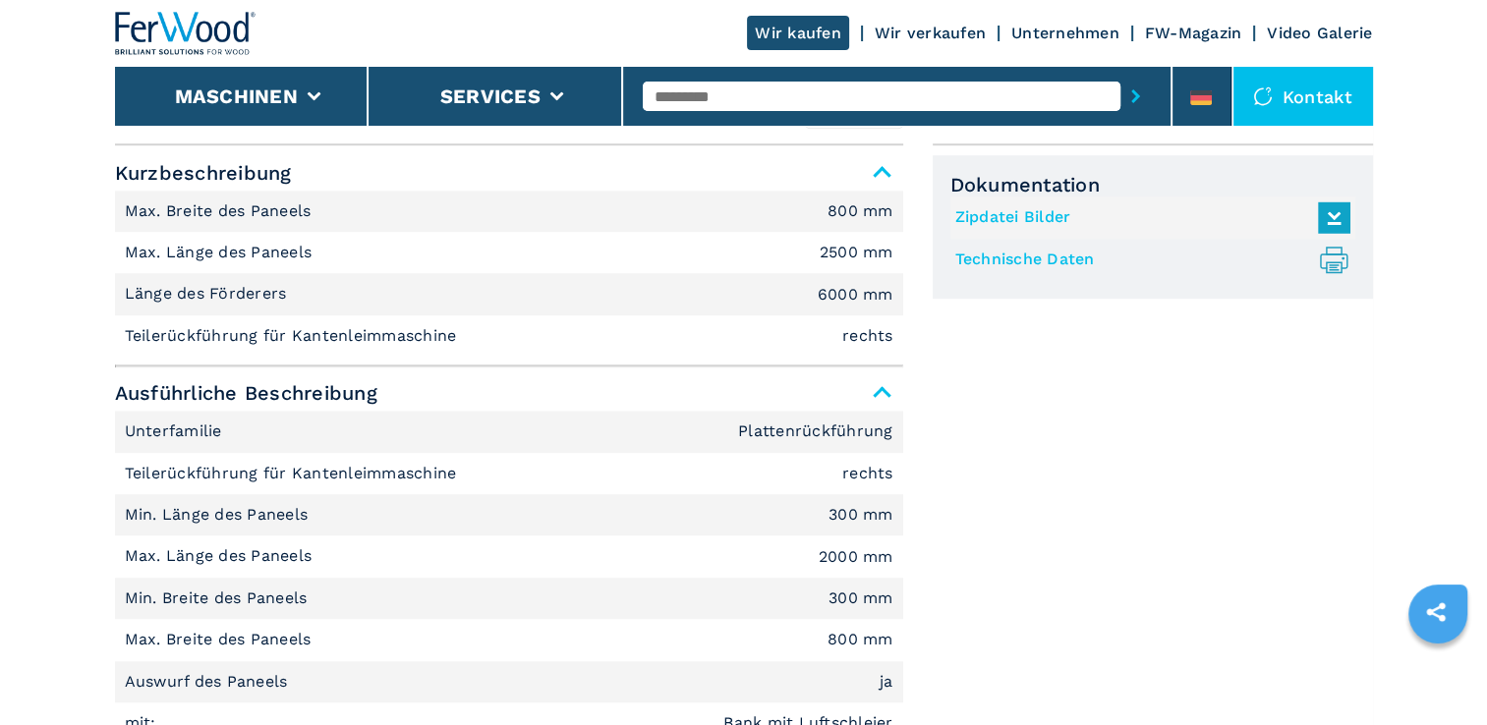
scroll to position [1282, 0]
